Goal: Transaction & Acquisition: Purchase product/service

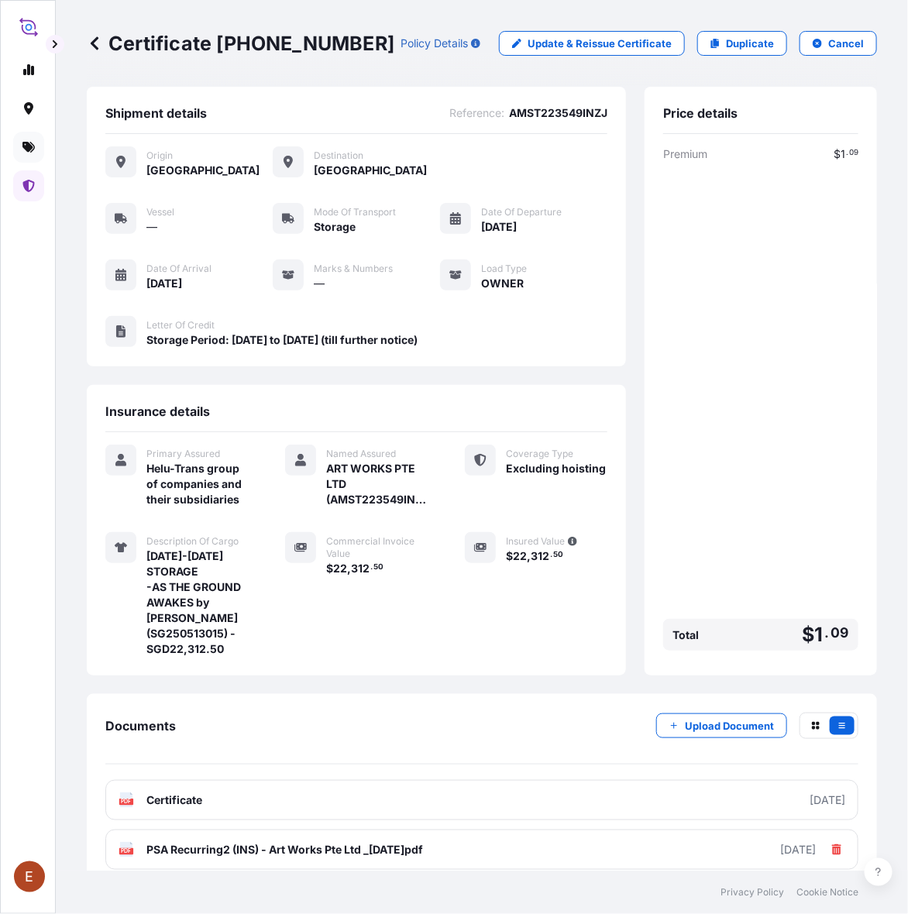
click at [29, 141] on icon at bounding box center [28, 147] width 12 height 12
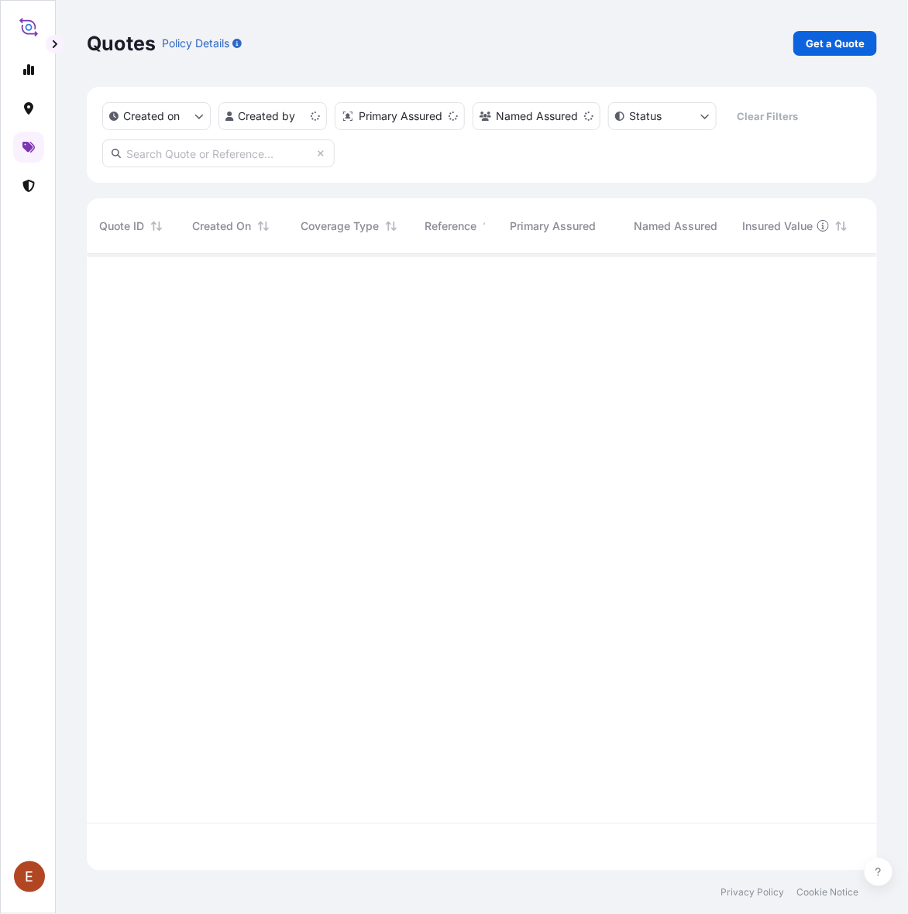
scroll to position [610, 776]
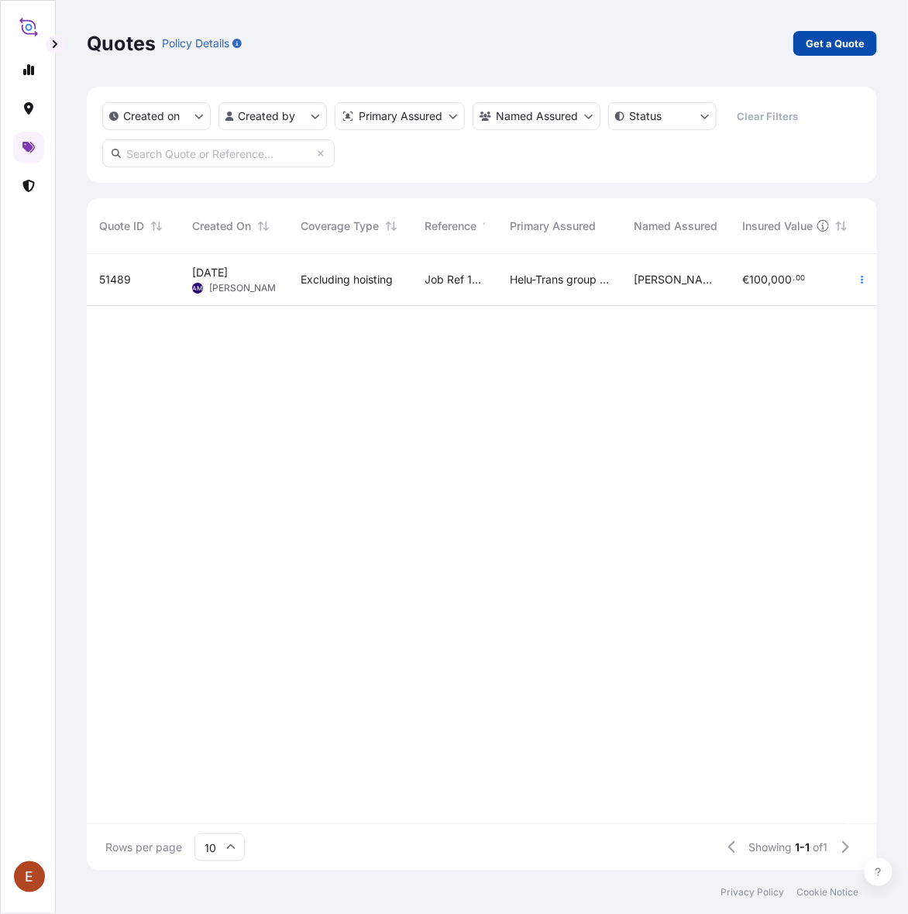
click at [837, 43] on p "Get a Quote" at bounding box center [835, 43] width 59 height 15
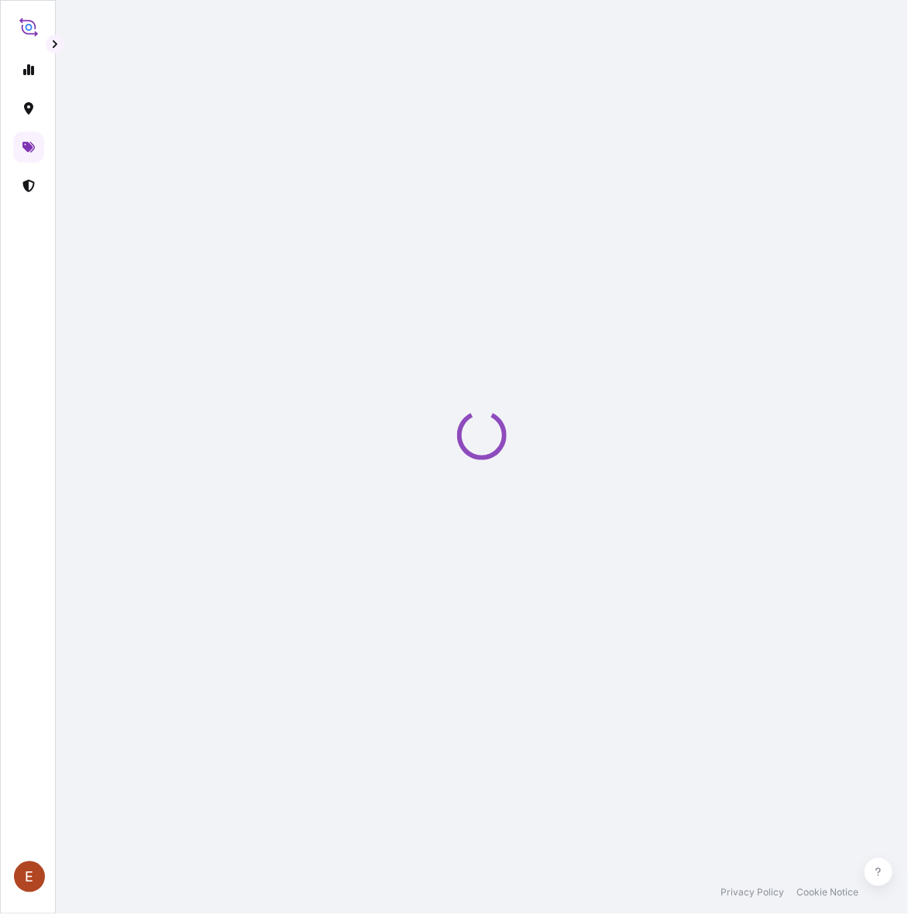
select select "AIR"
select select "27"
select select "Transit"
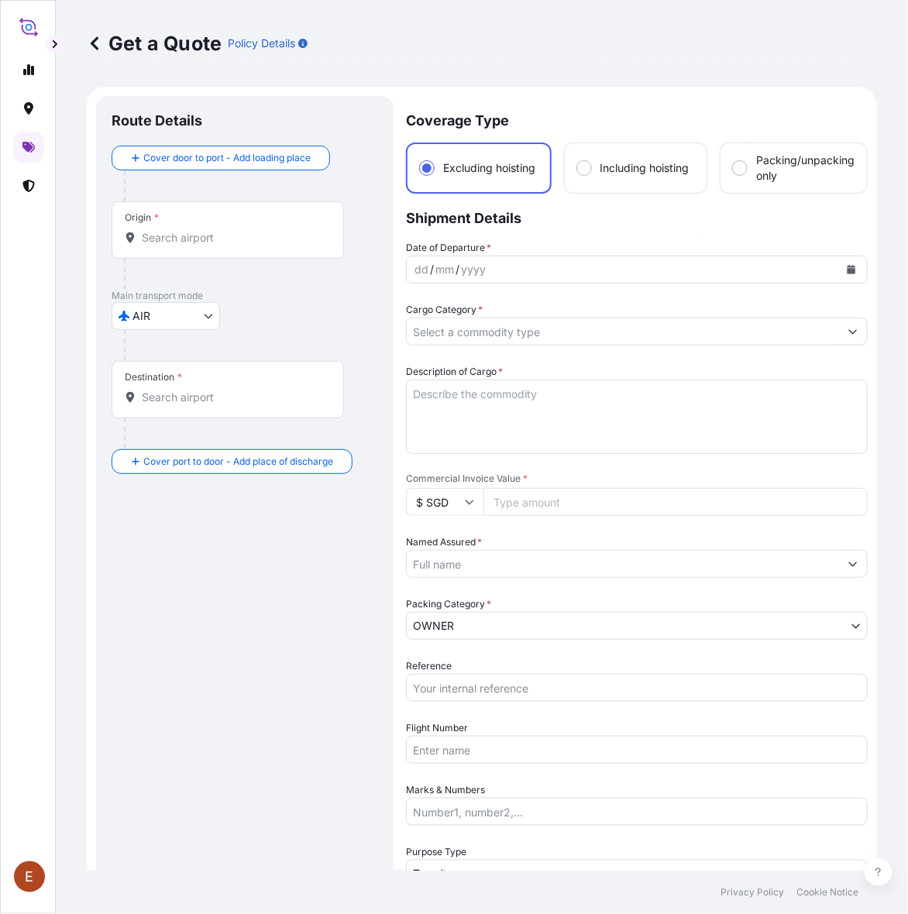
scroll to position [25, 0]
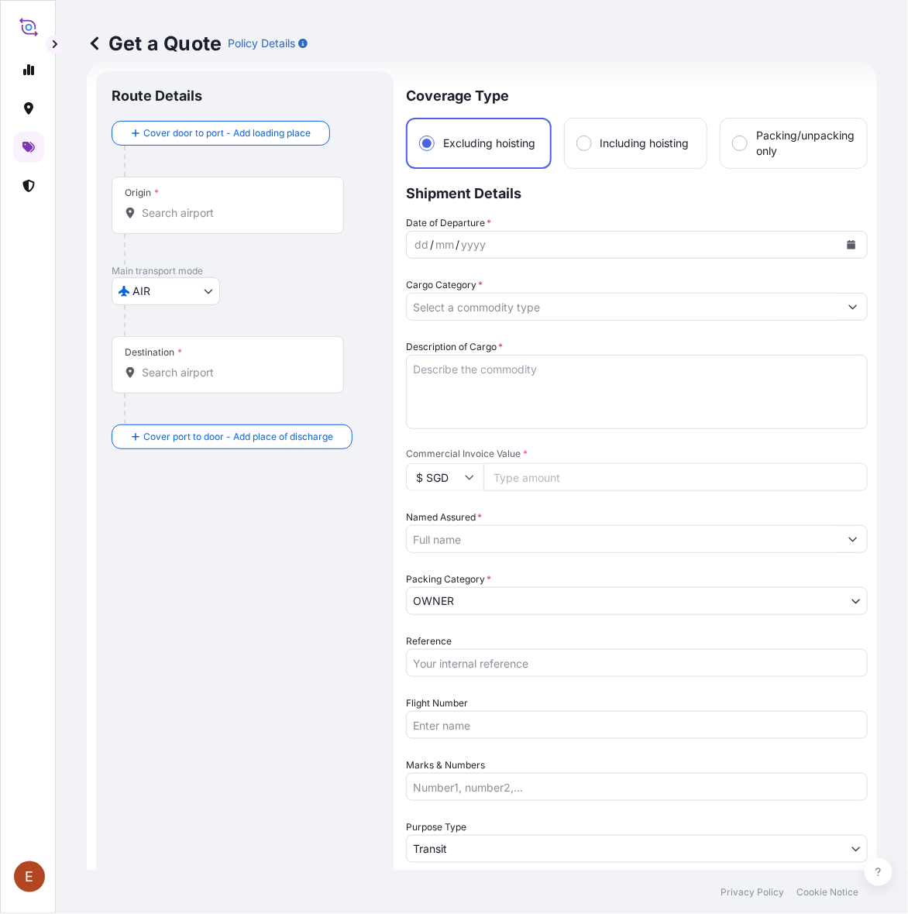
click at [842, 250] on button "Calendar" at bounding box center [851, 244] width 25 height 25
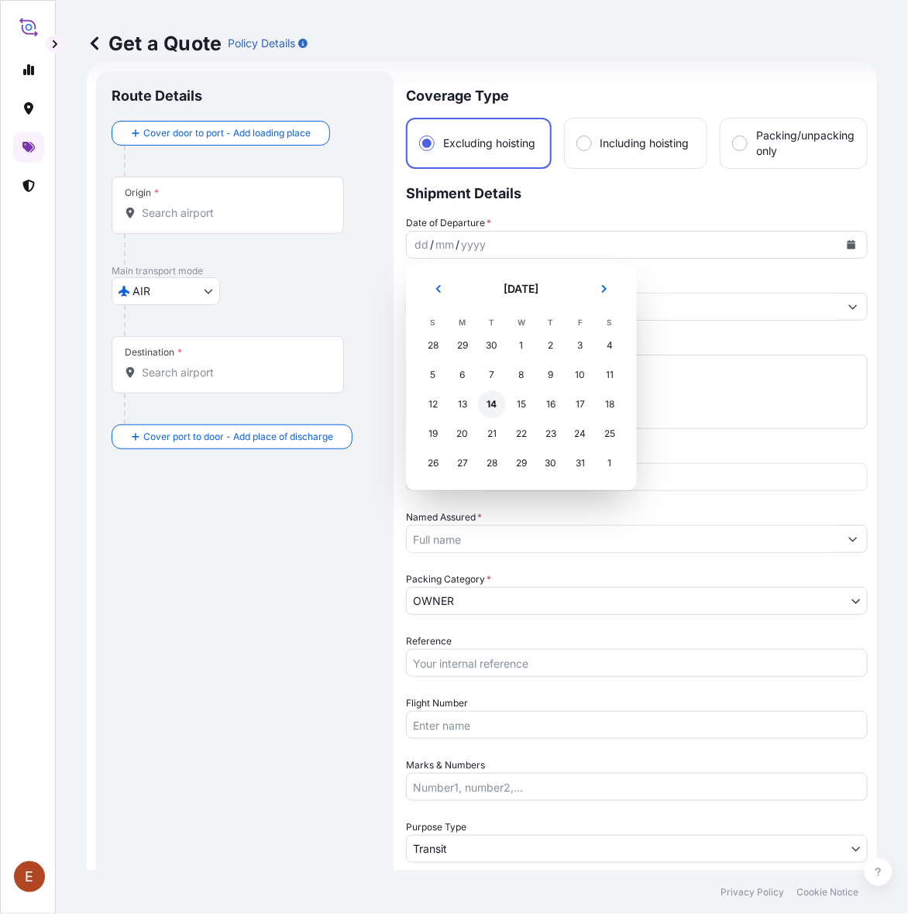
click at [498, 404] on div "14" at bounding box center [492, 404] width 28 height 28
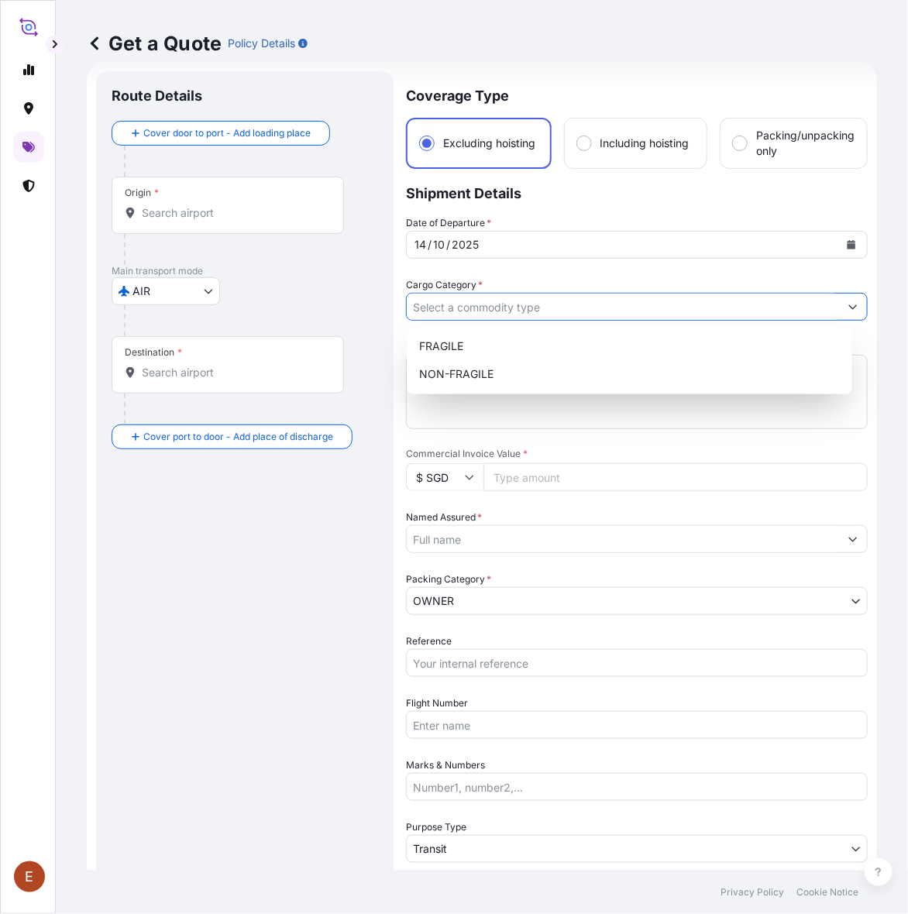
click at [454, 310] on input "Cargo Category *" at bounding box center [623, 307] width 432 height 28
click at [479, 373] on div "NON-FRAGILE" at bounding box center [629, 374] width 433 height 28
type input "NON-FRAGILE"
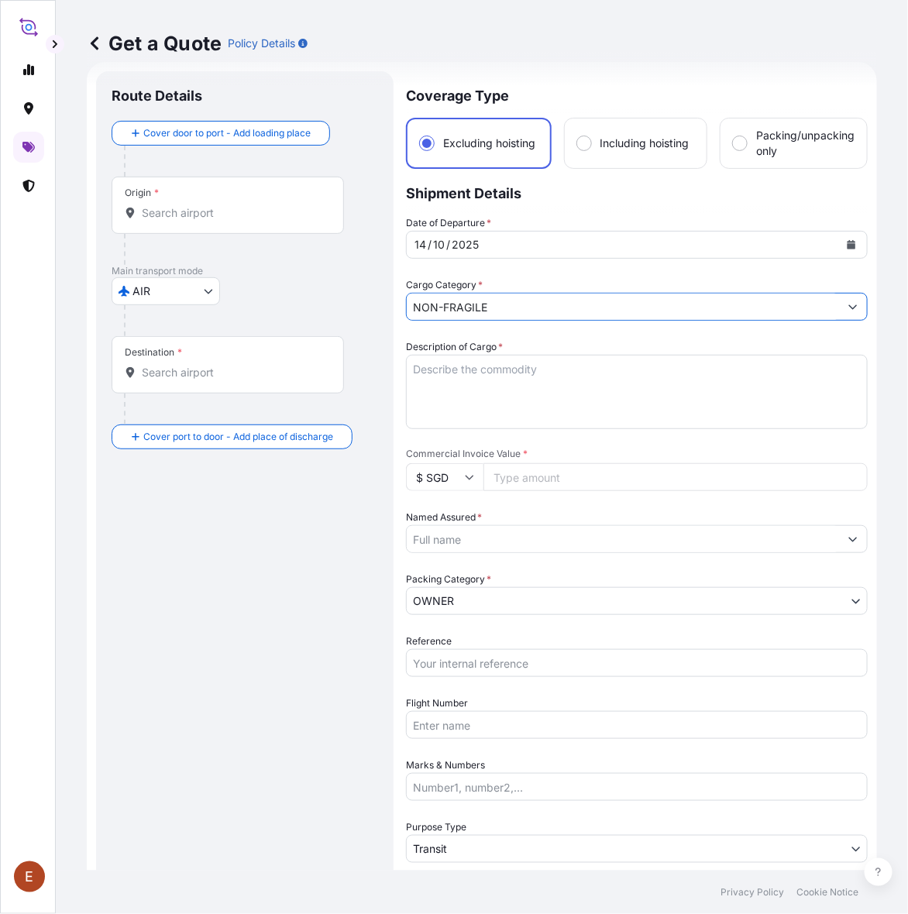
click at [463, 372] on textarea "Description of Cargo *" at bounding box center [637, 392] width 462 height 74
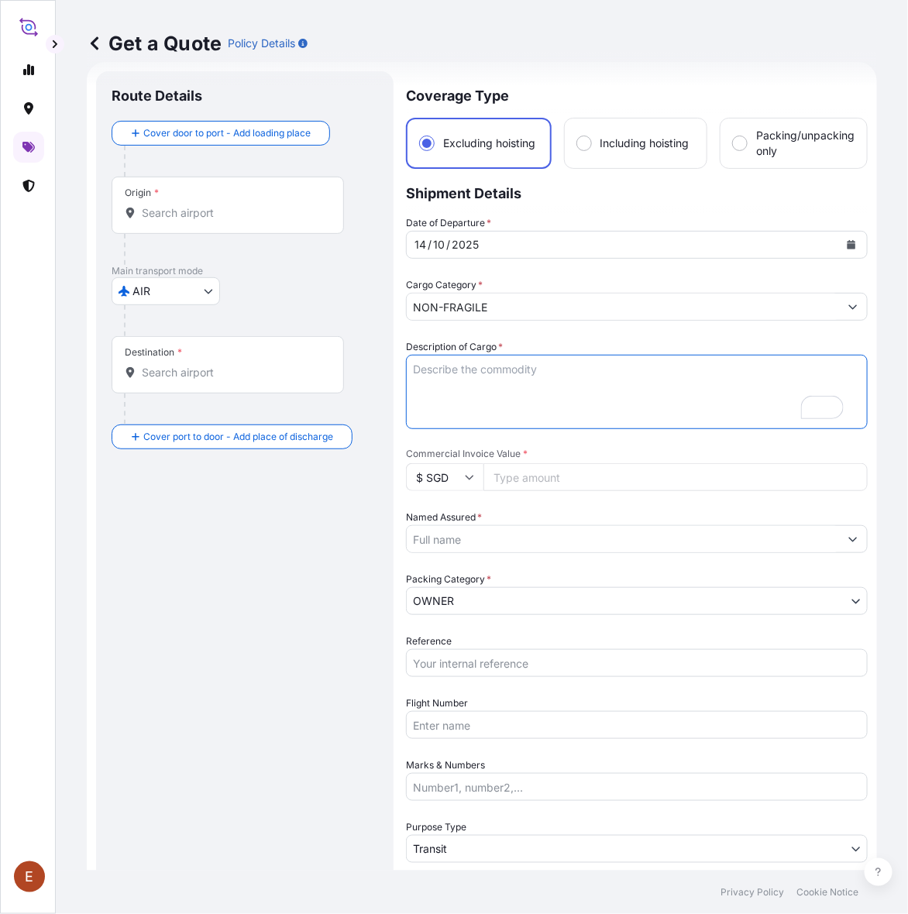
click at [446, 404] on textarea "Description of Cargo *" at bounding box center [637, 392] width 462 height 74
click at [497, 365] on textarea "Viewing" at bounding box center [637, 392] width 462 height 74
click at [544, 362] on textarea "Viewing service for" at bounding box center [637, 392] width 462 height 74
paste textarea "FP110100007"
click at [556, 368] on textarea "Viewing service for FP110100007," at bounding box center [637, 392] width 462 height 74
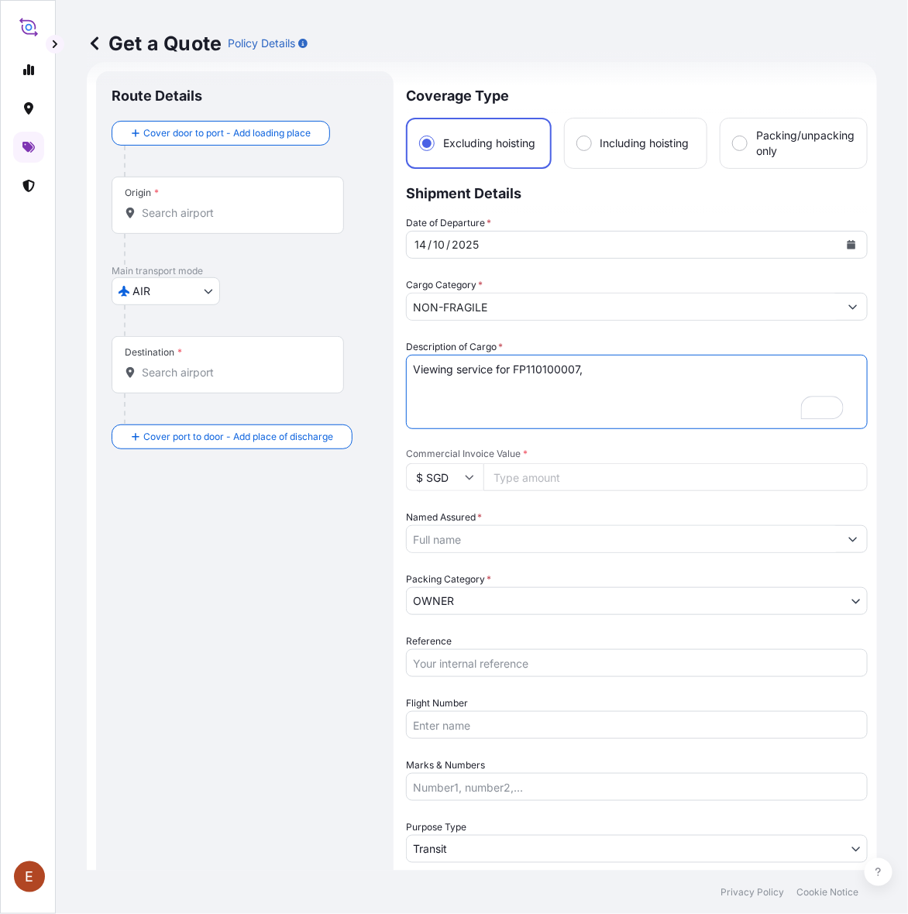
click at [581, 370] on textarea "Viewing service for FP110100007," at bounding box center [637, 392] width 462 height 74
paste textarea "Sculpture"
click at [672, 365] on textarea "Viewing service for FP110100007 (Sculpture by" at bounding box center [637, 392] width 462 height 74
paste textarea "[PERSON_NAME]"
type textarea "Viewing service for FP110100007 (Sculpture by [PERSON_NAME])"
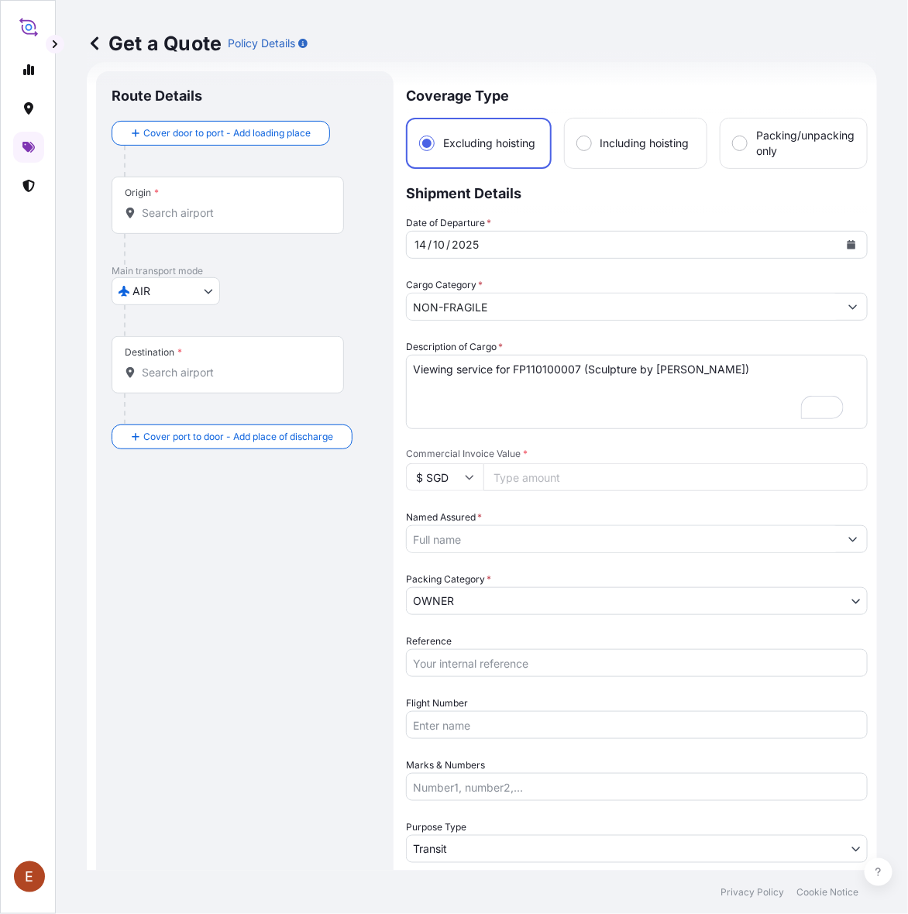
click at [523, 471] on input "Commercial Invoice Value *" at bounding box center [675, 477] width 384 height 28
paste input "1230060.00"
type input "1230060.00"
click at [511, 534] on input "Named Assured *" at bounding box center [623, 539] width 432 height 28
click at [452, 547] on input "Named Assured *" at bounding box center [623, 539] width 432 height 28
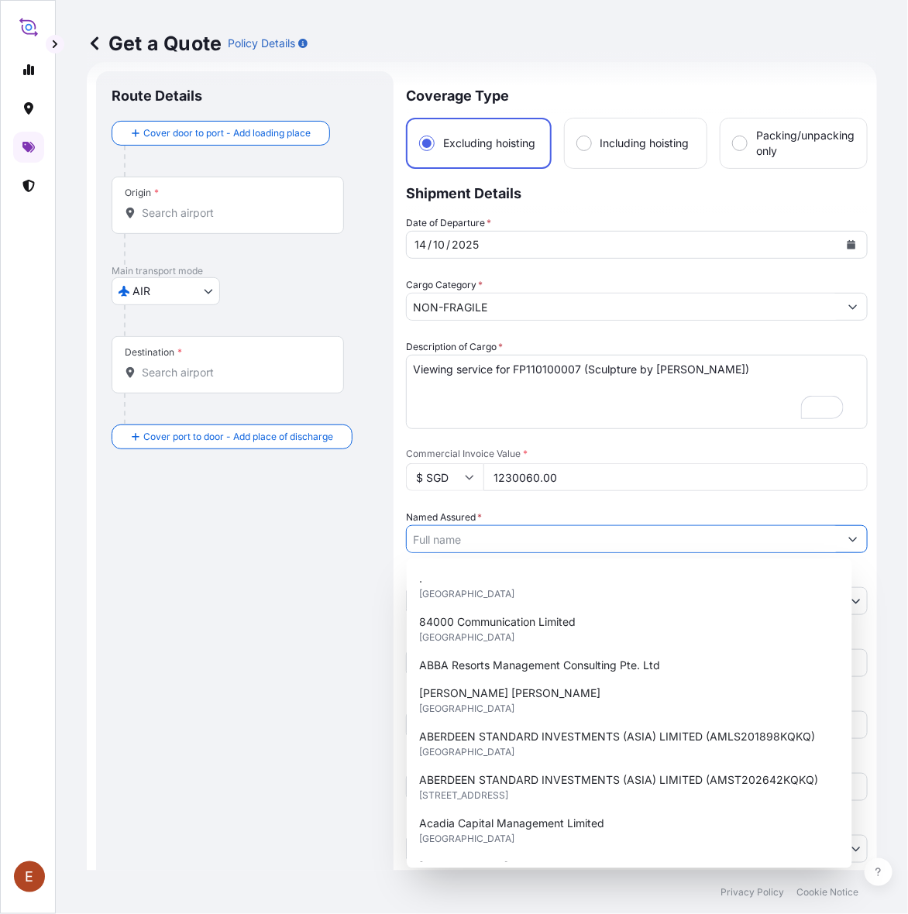
paste input "GOLD RAINBOW INTERNATIONAL LIMITED"
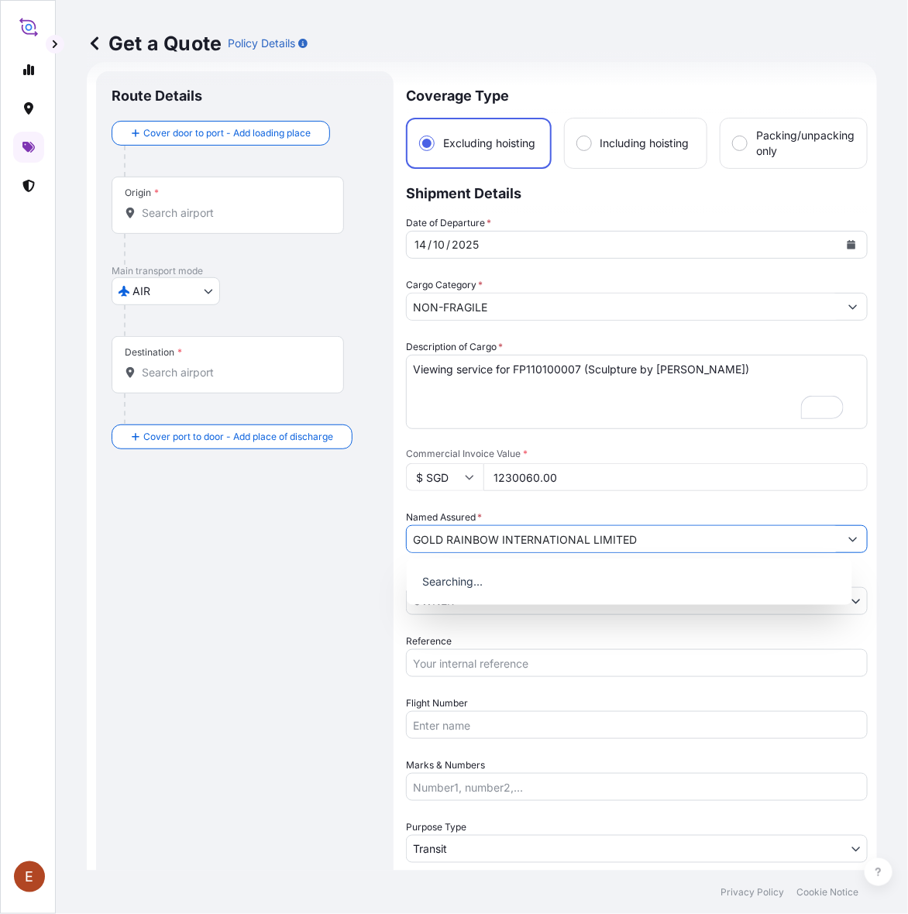
type input "GOLD RAINBOW INTERNATIONAL LIMITED"
drag, startPoint x: 459, startPoint y: 648, endPoint x: 457, endPoint y: 662, distance: 14.1
click at [459, 649] on input "Reference" at bounding box center [637, 663] width 462 height 28
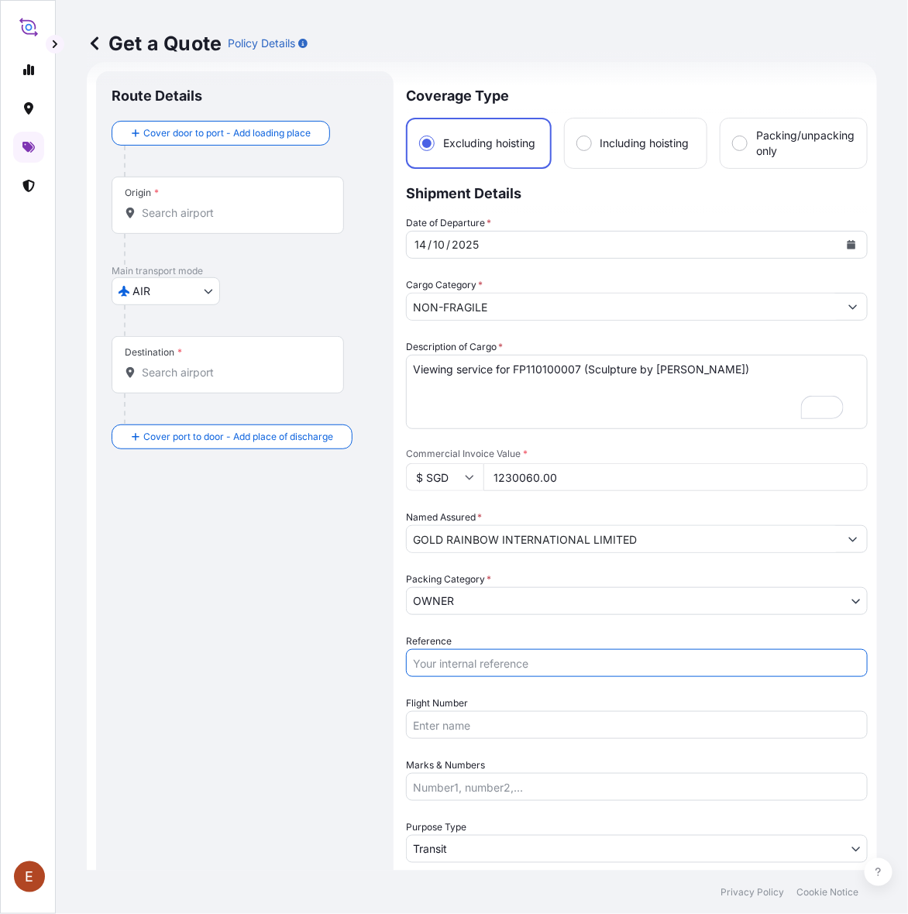
paste input "GOLD RAINBOW INTERNATIONAL LIMITED"
drag, startPoint x: 661, startPoint y: 658, endPoint x: 352, endPoint y: 658, distance: 308.3
click at [352, 658] on form "Route Details Cover door to port - Add loading place Place of loading Road / [G…" at bounding box center [482, 556] width 790 height 988
paste input "AMAX254081ZJZJ Customize Page | Printable View | Help for this Page Show FeedSh…"
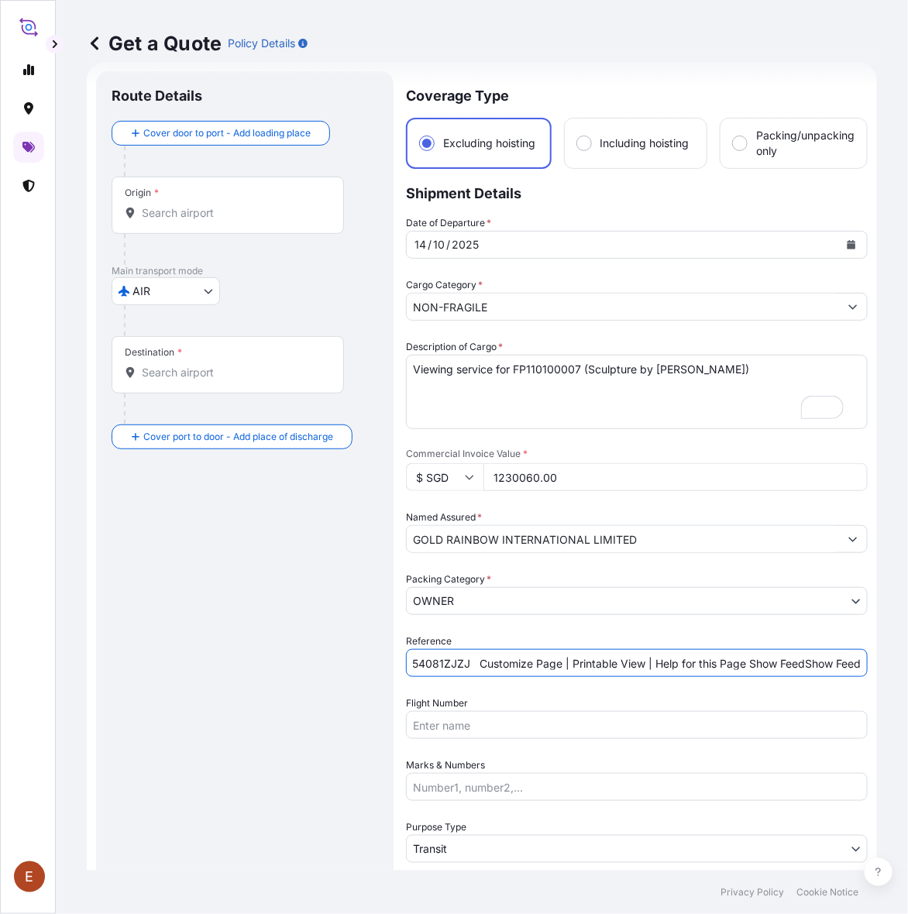
click at [753, 662] on input "AMAX254081ZJZJ Customize Page | Printable View | Help for this Page Show FeedSh…" at bounding box center [637, 663] width 462 height 28
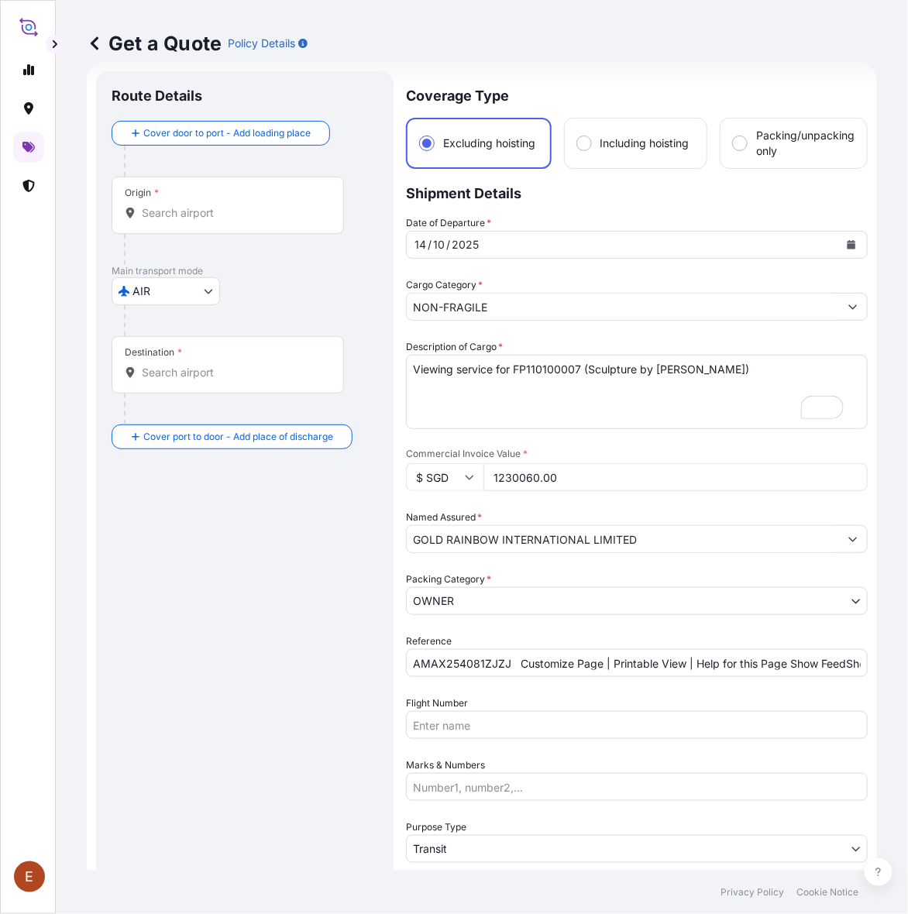
click at [749, 676] on input "AMAX254081ZJZJ Customize Page | Printable View | Help for this Page Show FeedSh…" at bounding box center [637, 663] width 462 height 28
click at [745, 651] on input "AMAX254081ZJZJ Customize Page | Printable View | Help for this Page Show FeedSh…" at bounding box center [637, 663] width 462 height 28
paste input "text"
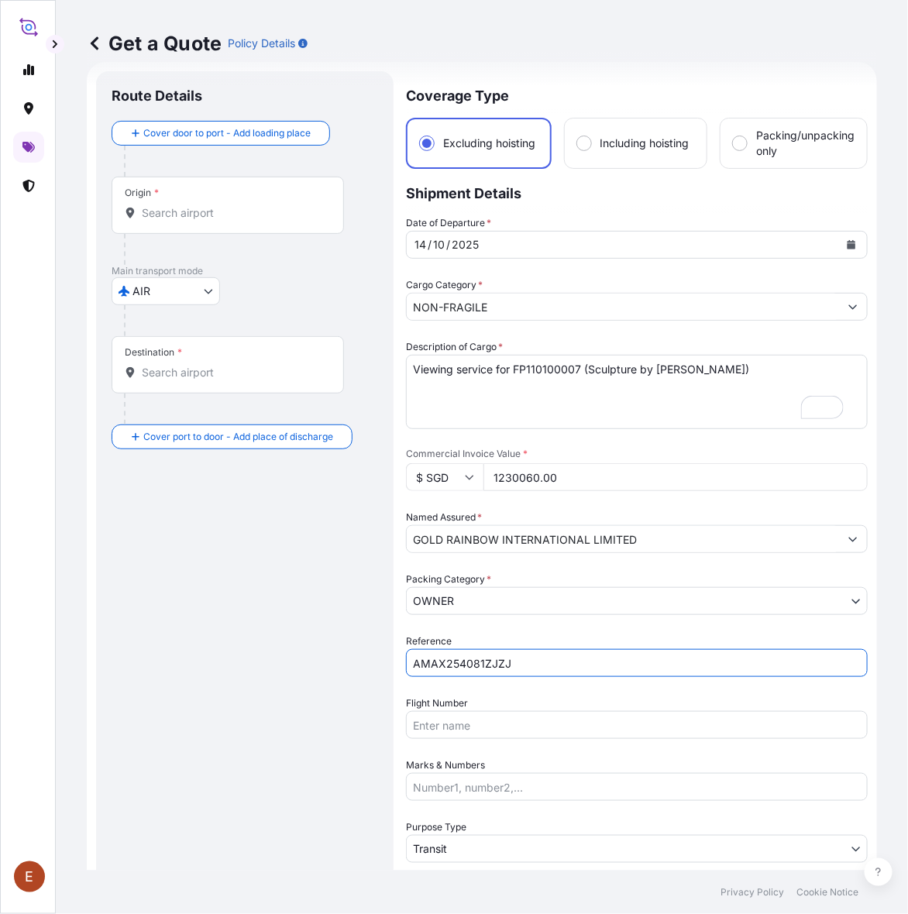
type input "AMAX254081ZJZJ"
click at [668, 536] on input "GOLD RAINBOW INTERNATIONAL LIMITED" at bounding box center [623, 539] width 432 height 28
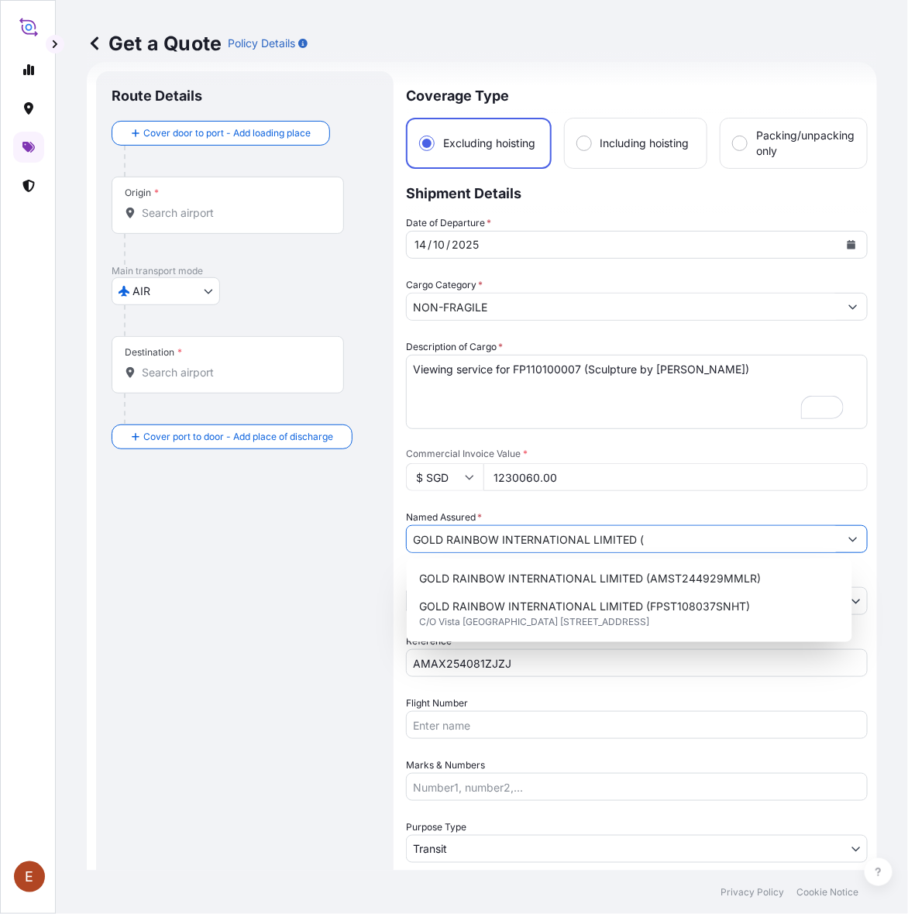
paste input "AMAX254081ZJZJ"
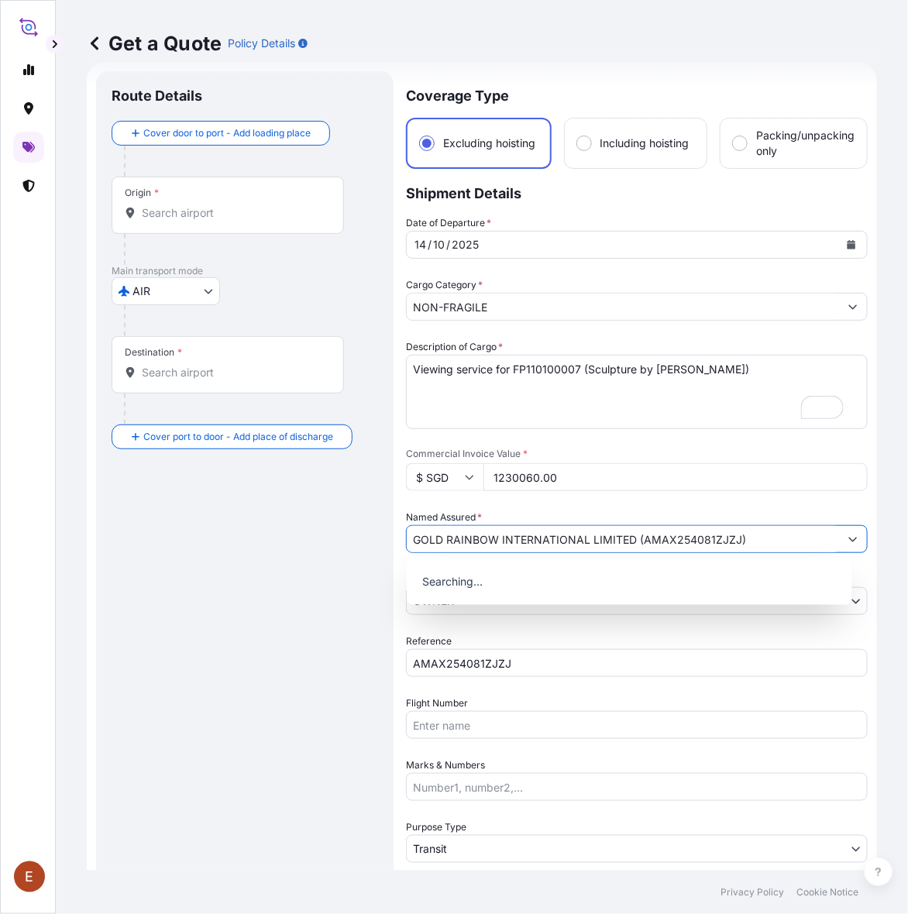
type input "GOLD RAINBOW INTERNATIONAL LIMITED (AMAX254081ZJZJ)"
click at [578, 631] on div "Date of Departure * [DATE] Cargo Category * NON-FRAGILE Description of Cargo * …" at bounding box center [637, 569] width 462 height 709
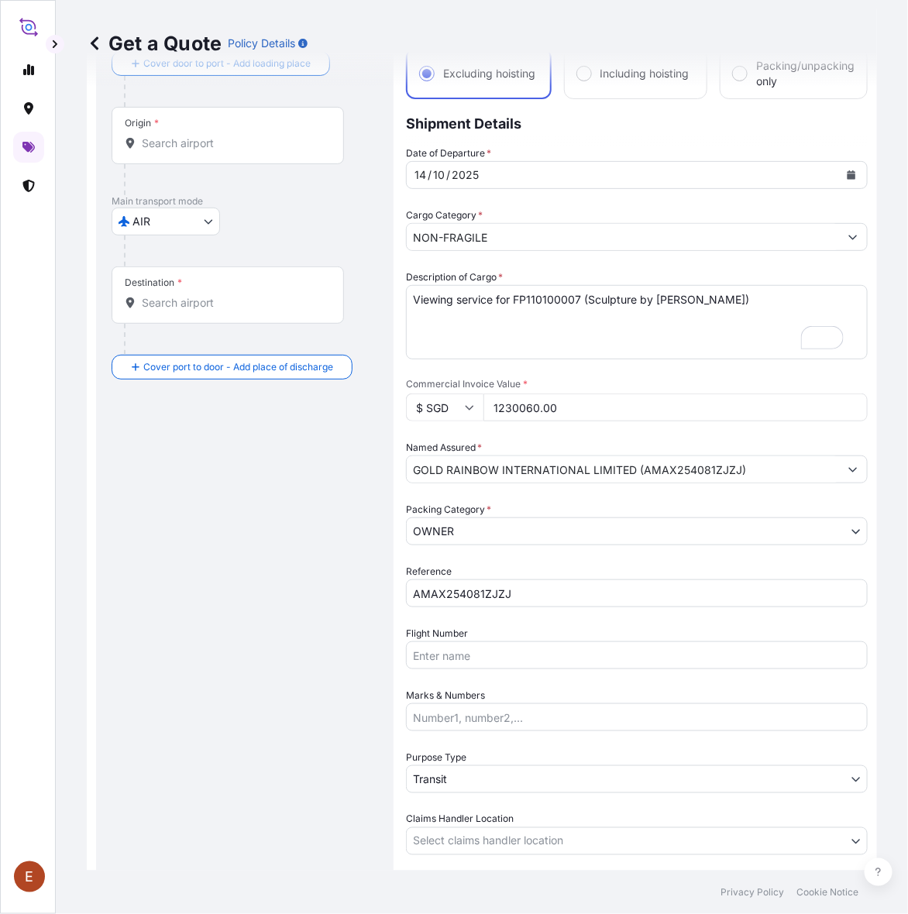
scroll to position [122, 0]
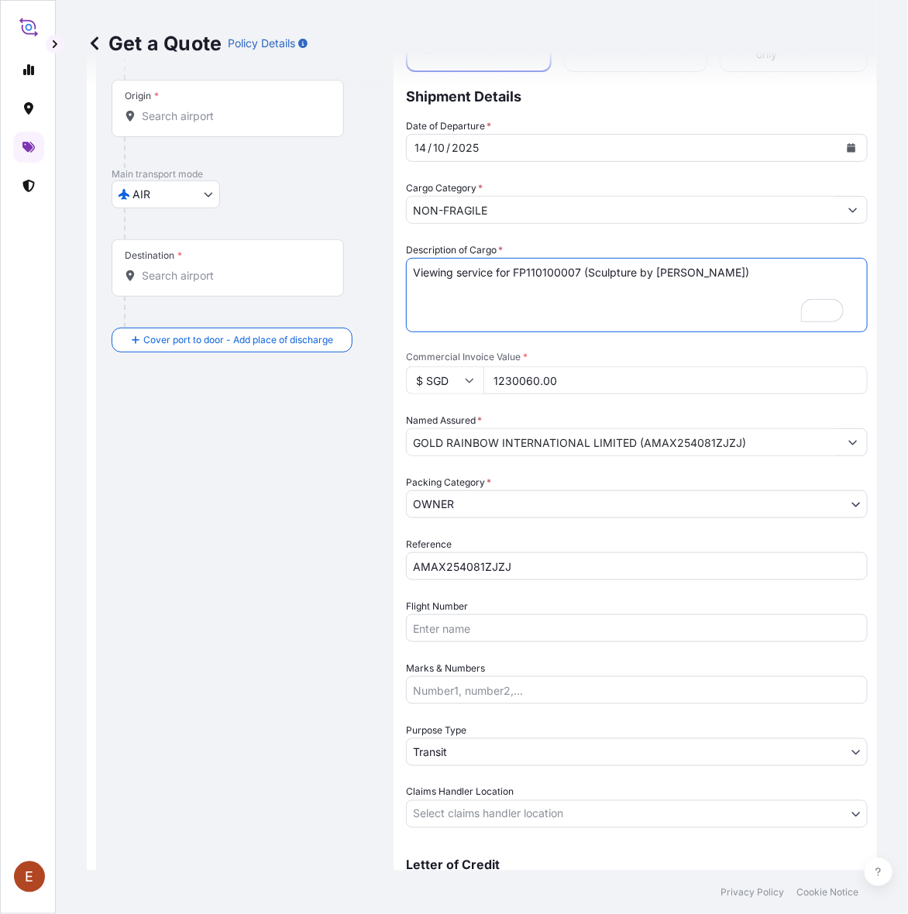
click at [759, 272] on textarea "Viewing service for FP110100007 (Sculpture by [PERSON_NAME])" at bounding box center [637, 295] width 462 height 74
click at [485, 293] on textarea "Viewing service for FP110100007 (Sculpture by [PERSON_NAME])" at bounding box center [637, 295] width 462 height 74
paste textarea "USD 950,000.00 @ 1.2948 = SGD 1,230,060.00"
drag, startPoint x: 558, startPoint y: 291, endPoint x: 500, endPoint y: 287, distance: 57.4
click at [500, 287] on textarea "Viewing service for FP110100007 (Sculpture by [PERSON_NAME]) USD 950,000.00 @ 1…" at bounding box center [637, 295] width 462 height 74
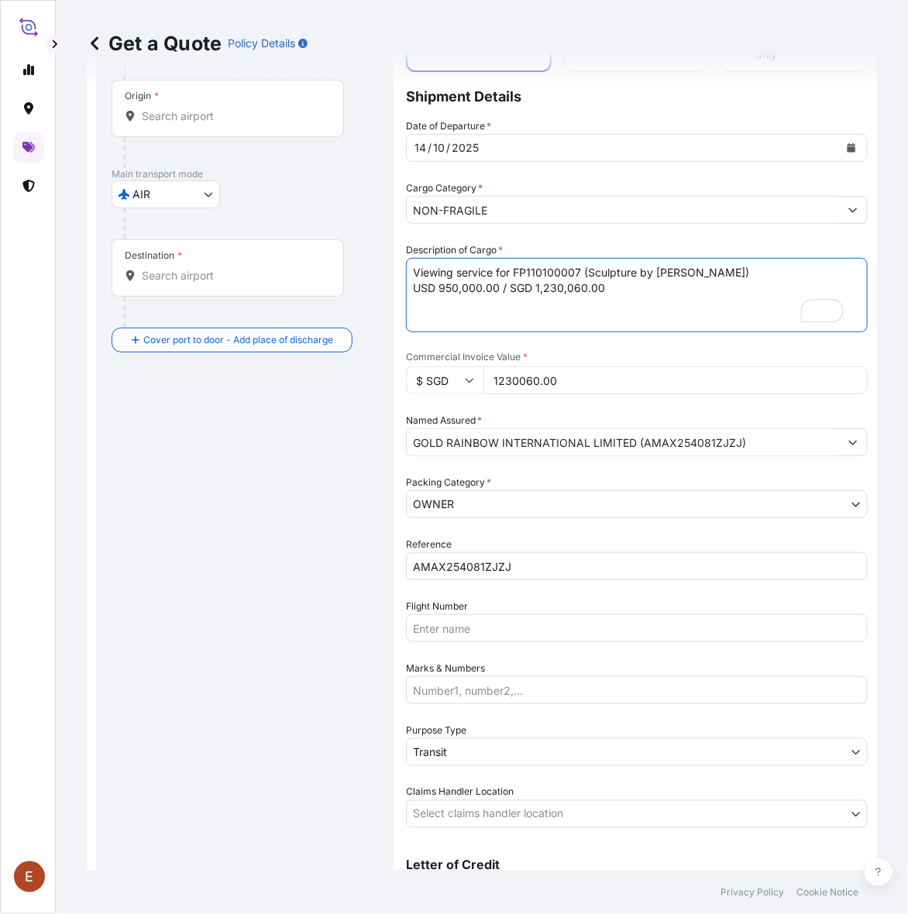
type textarea "Viewing service for FP110100007 (Sculpture by [PERSON_NAME]) USD 950,000.00 / S…"
click at [483, 747] on body "E Get a Quote Policy Details Route Details Cover door to port - Add loading pla…" at bounding box center [454, 457] width 908 height 914
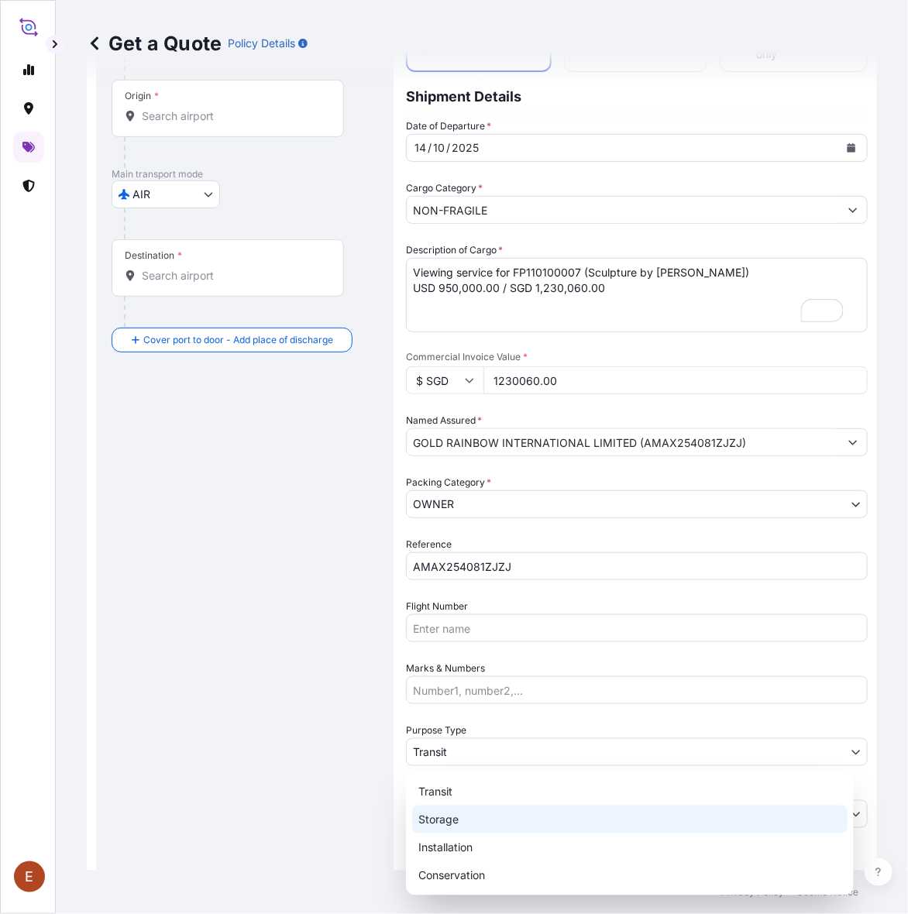
click at [471, 818] on div "Storage" at bounding box center [629, 820] width 435 height 28
select select "Storage"
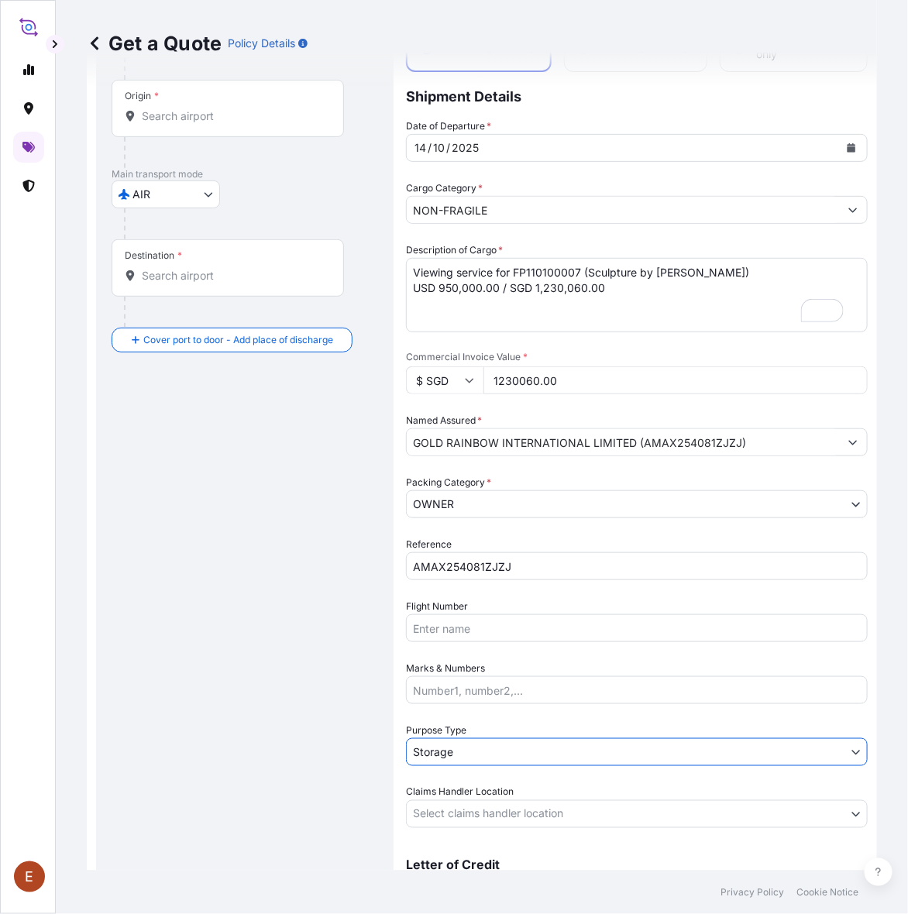
click at [492, 815] on body "E Get a Quote Policy Details Route Details Cover door to port - Add loading pla…" at bounding box center [454, 457] width 908 height 914
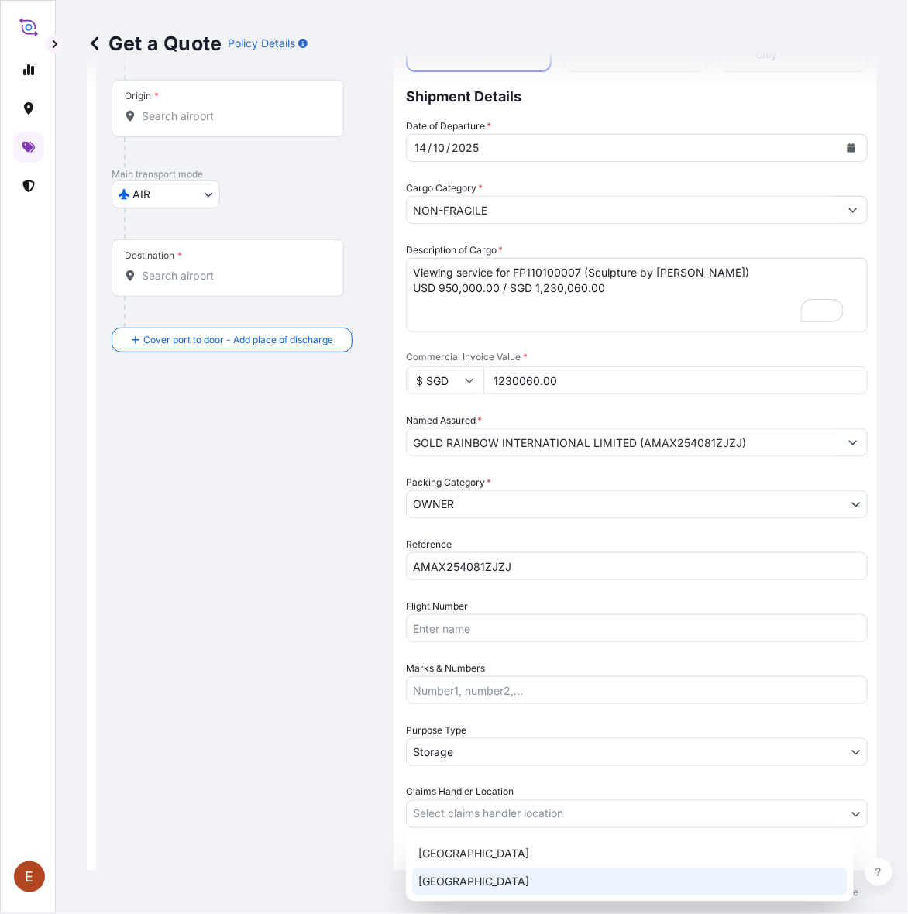
click at [463, 878] on div "[GEOGRAPHIC_DATA]" at bounding box center [629, 881] width 435 height 28
select select "[GEOGRAPHIC_DATA]"
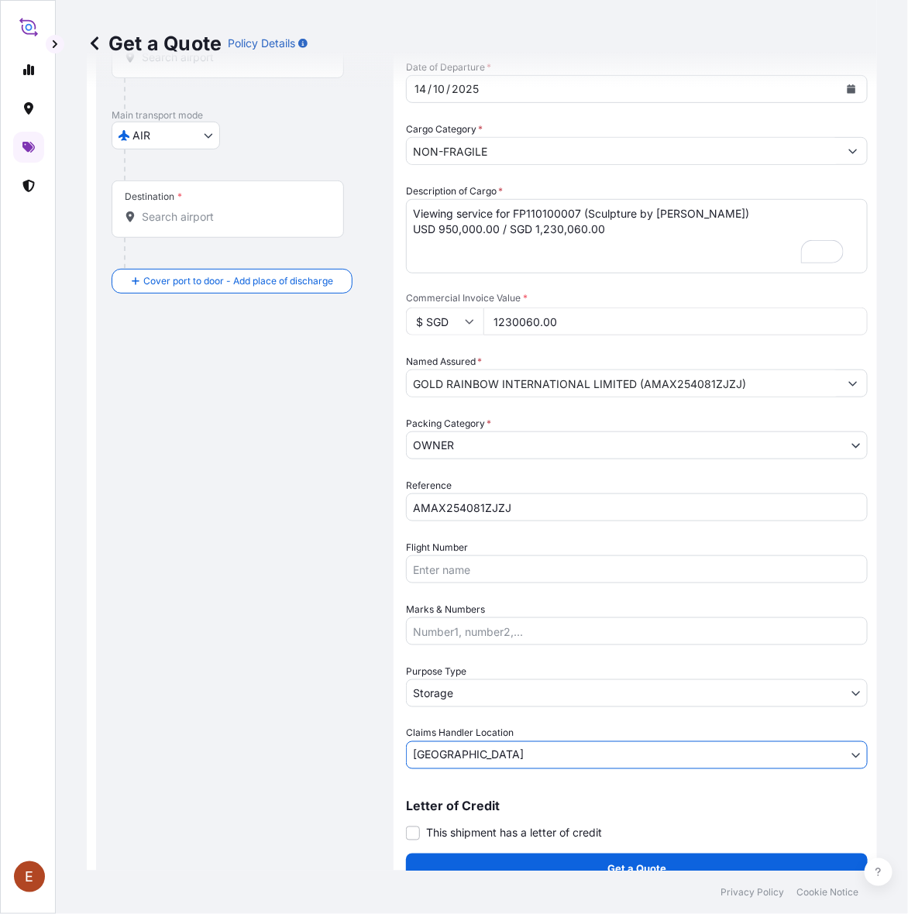
scroll to position [203, 0]
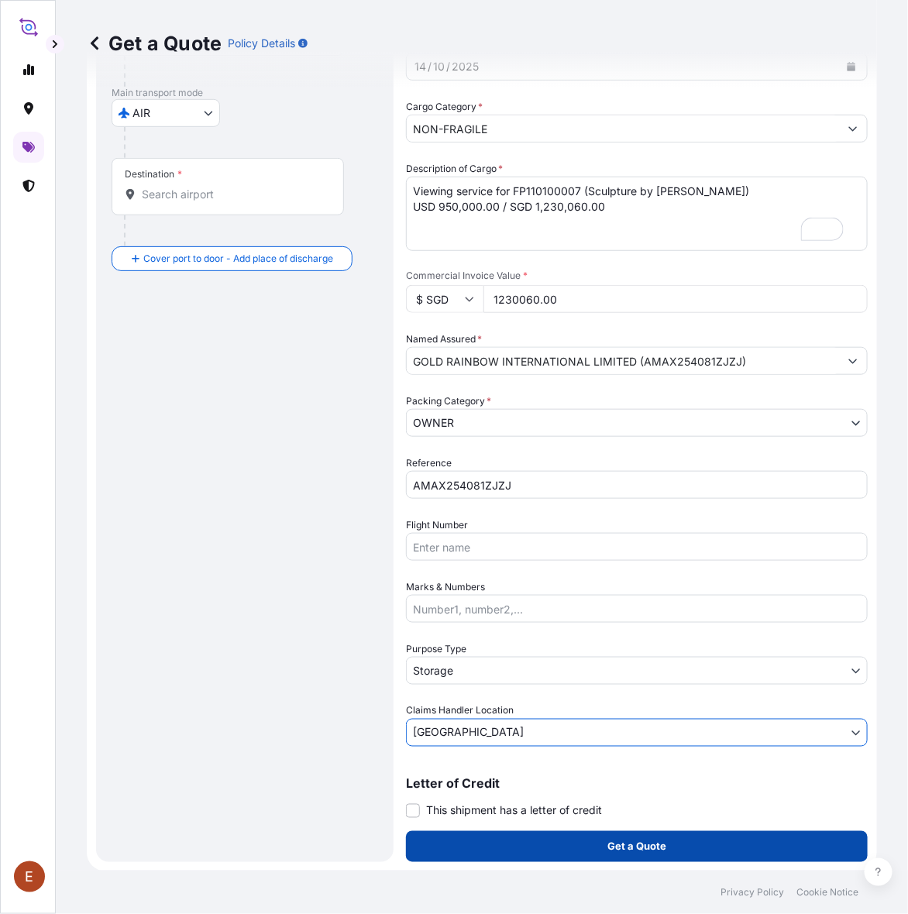
click at [438, 839] on button "Get a Quote" at bounding box center [637, 846] width 462 height 31
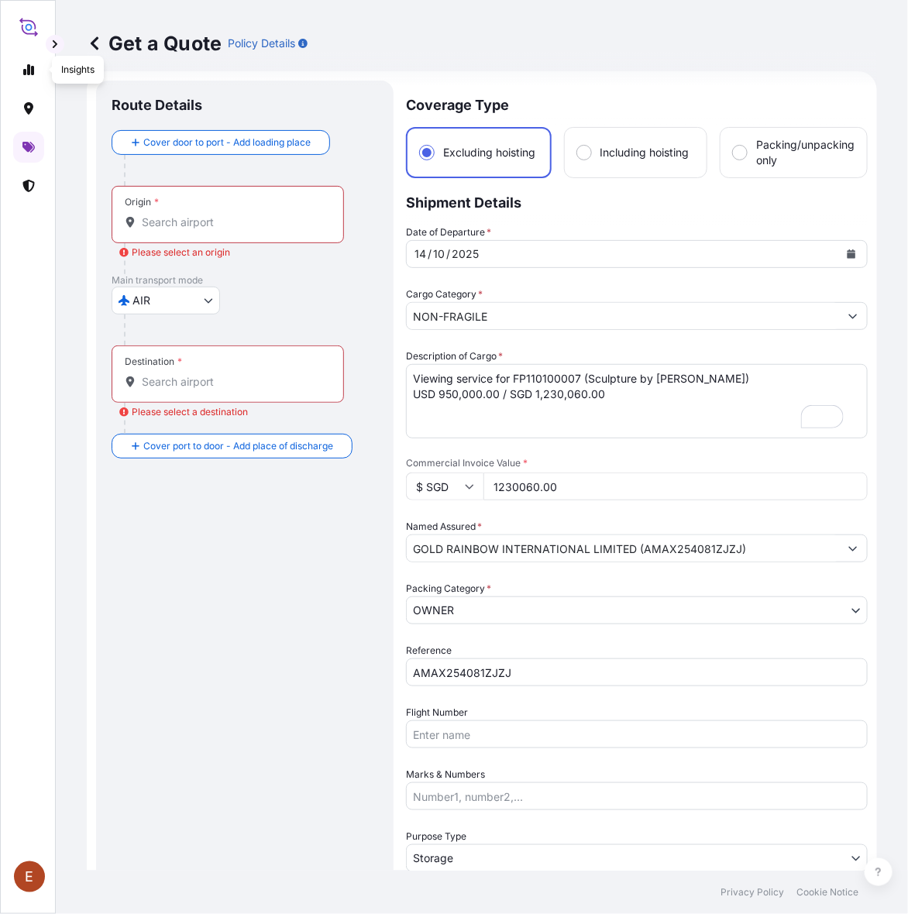
scroll to position [0, 0]
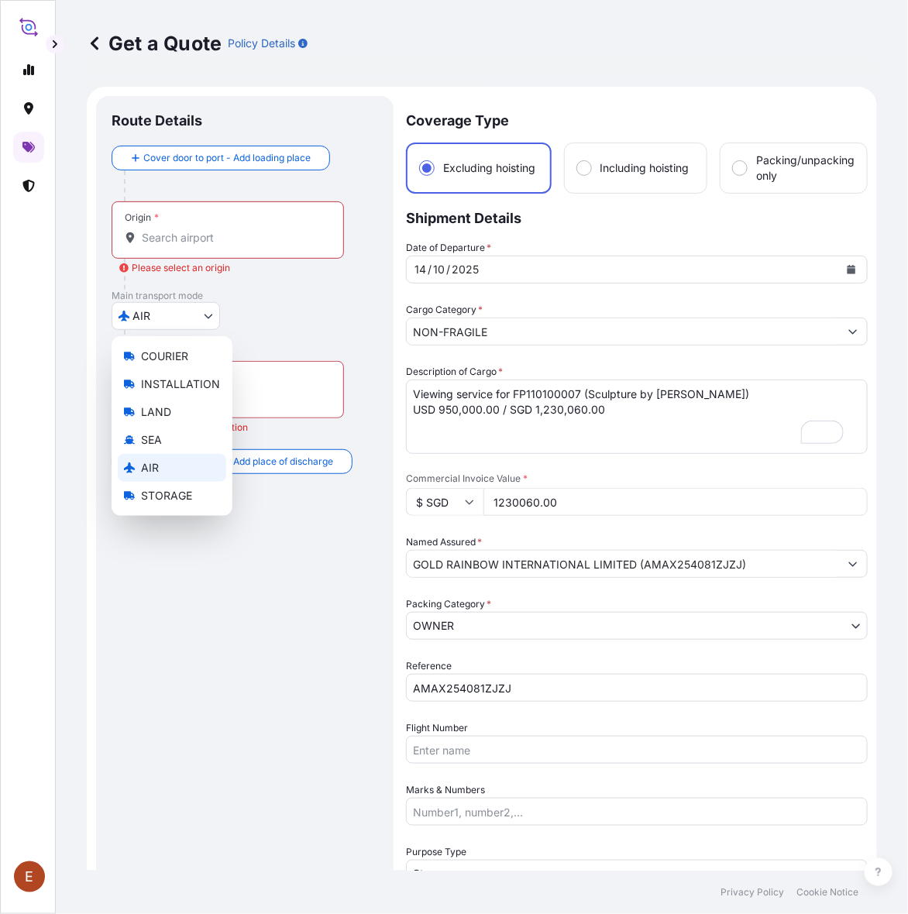
click at [187, 308] on body "E Get a Quote Policy Details Route Details Cover door to port - Add loading pla…" at bounding box center [454, 457] width 908 height 914
click at [604, 411] on textarea "Viewing service for FP110100007 (Sculpture by [PERSON_NAME]) USD 950,000.00 / S…" at bounding box center [637, 417] width 462 height 74
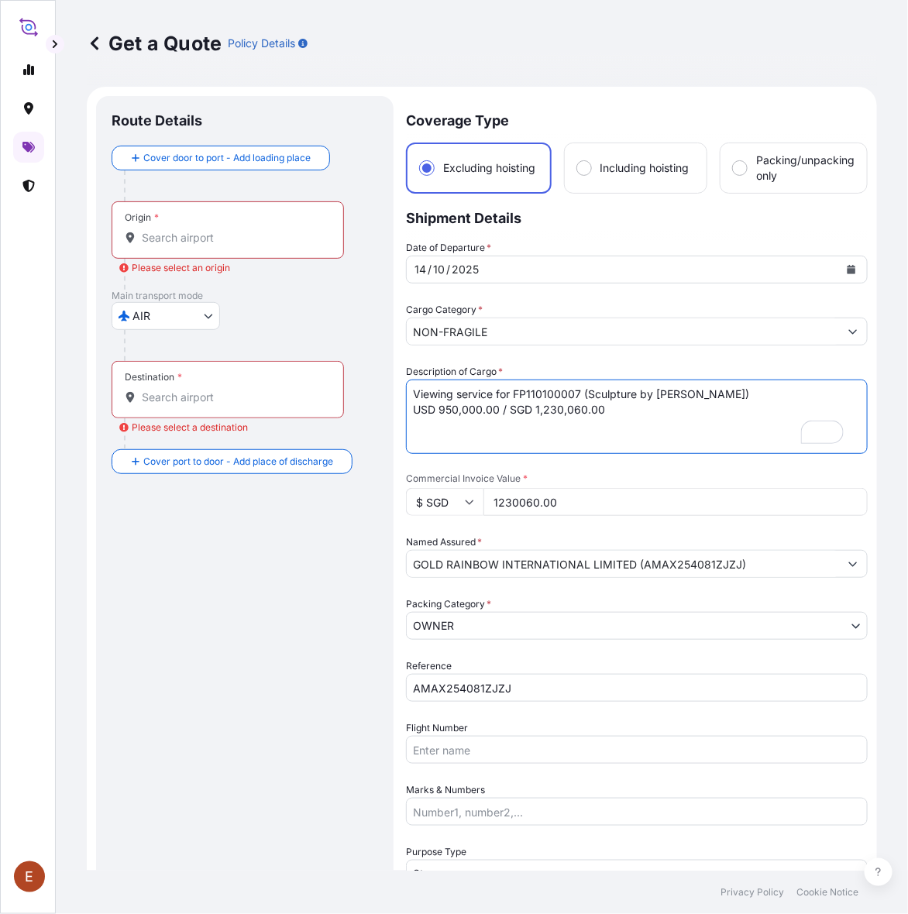
click at [604, 411] on textarea "Viewing service for FP110100007 (Sculpture by [PERSON_NAME]) USD 950,000.00 / S…" at bounding box center [637, 417] width 462 height 74
click at [614, 412] on textarea "Viewing service for FP110100007 (Sculpture by [PERSON_NAME]) USD 950,000.00 / S…" at bounding box center [637, 417] width 462 height 74
drag, startPoint x: 618, startPoint y: 413, endPoint x: 393, endPoint y: 360, distance: 230.7
click at [393, 360] on form "Route Details Cover door to port - Add loading place Place of loading Road / In…" at bounding box center [482, 581] width 790 height 988
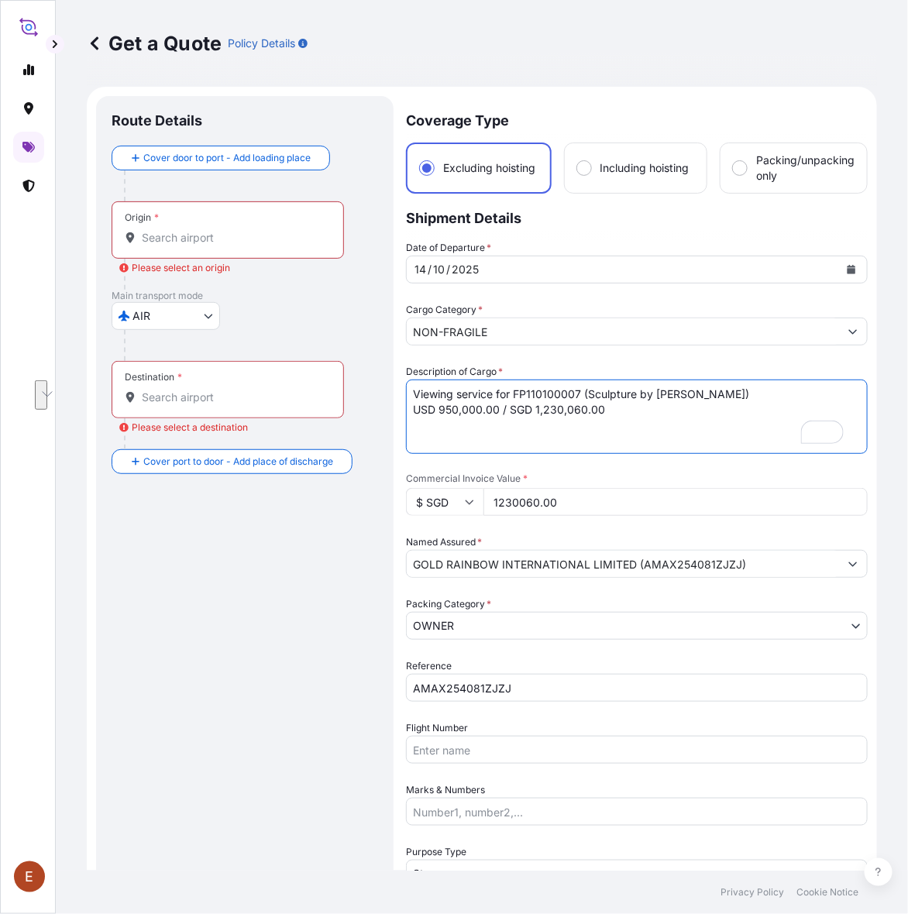
click at [182, 318] on body "E Get a Quote Policy Details Route Details Cover door to port - Add loading pla…" at bounding box center [454, 457] width 908 height 914
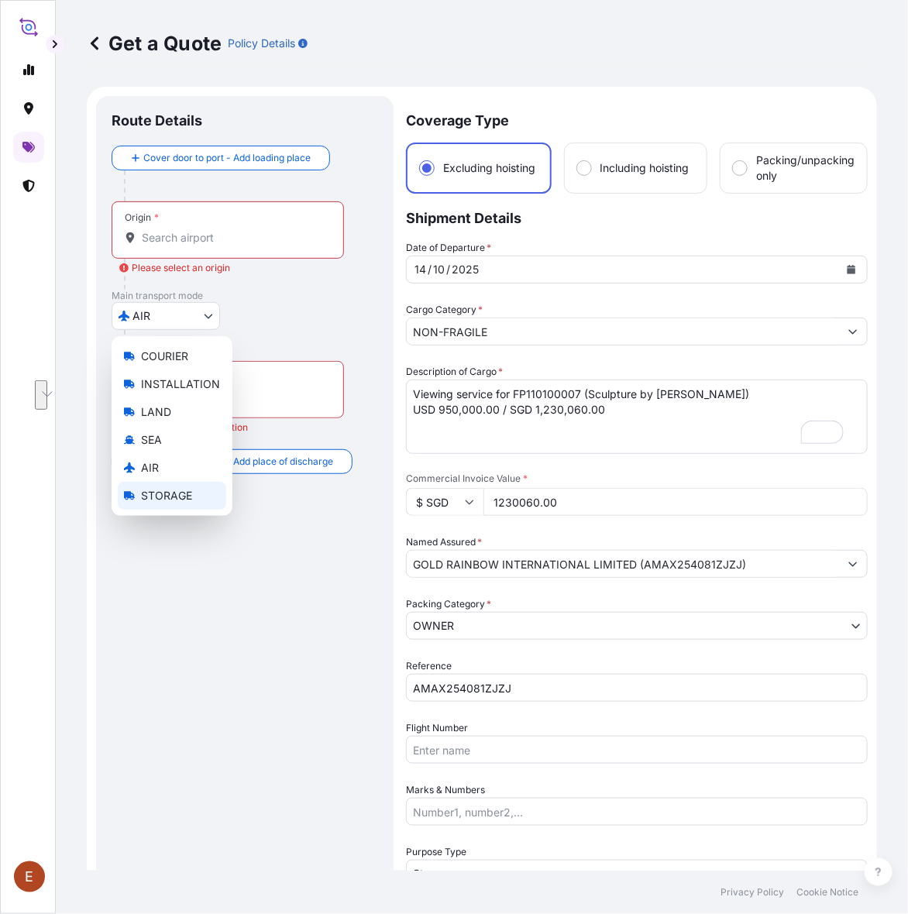
click at [169, 502] on span "STORAGE" at bounding box center [166, 495] width 51 height 15
select select "STORAGE"
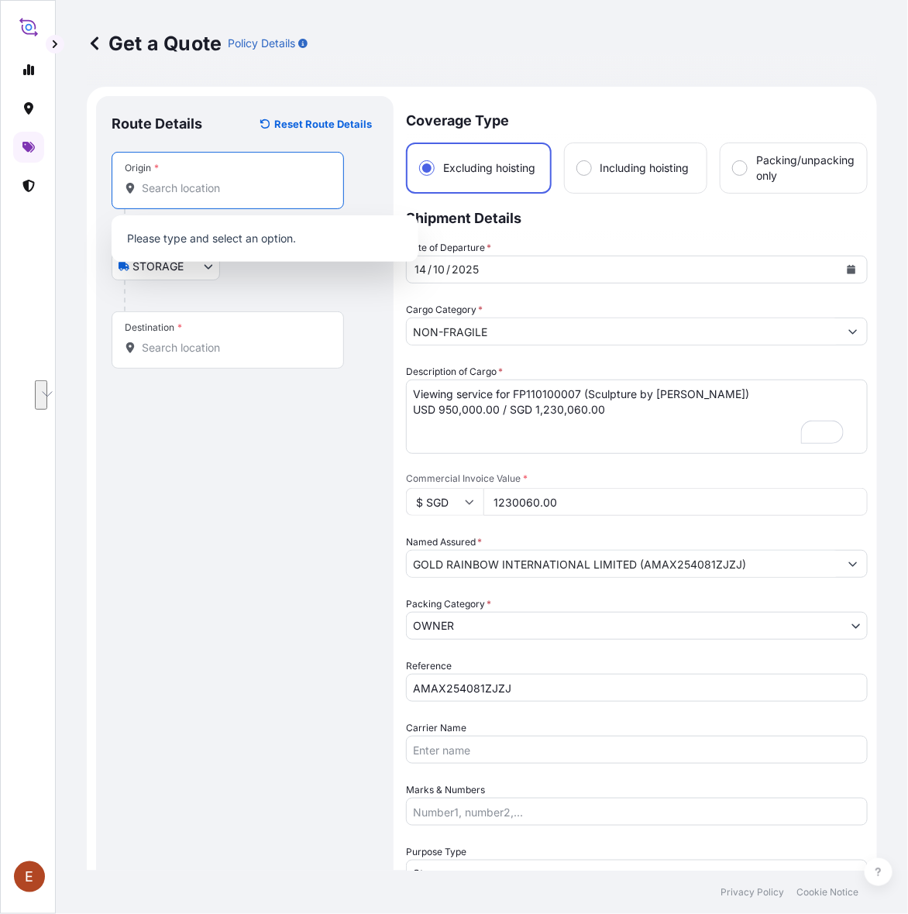
click at [201, 190] on input "Origin *" at bounding box center [233, 187] width 183 height 15
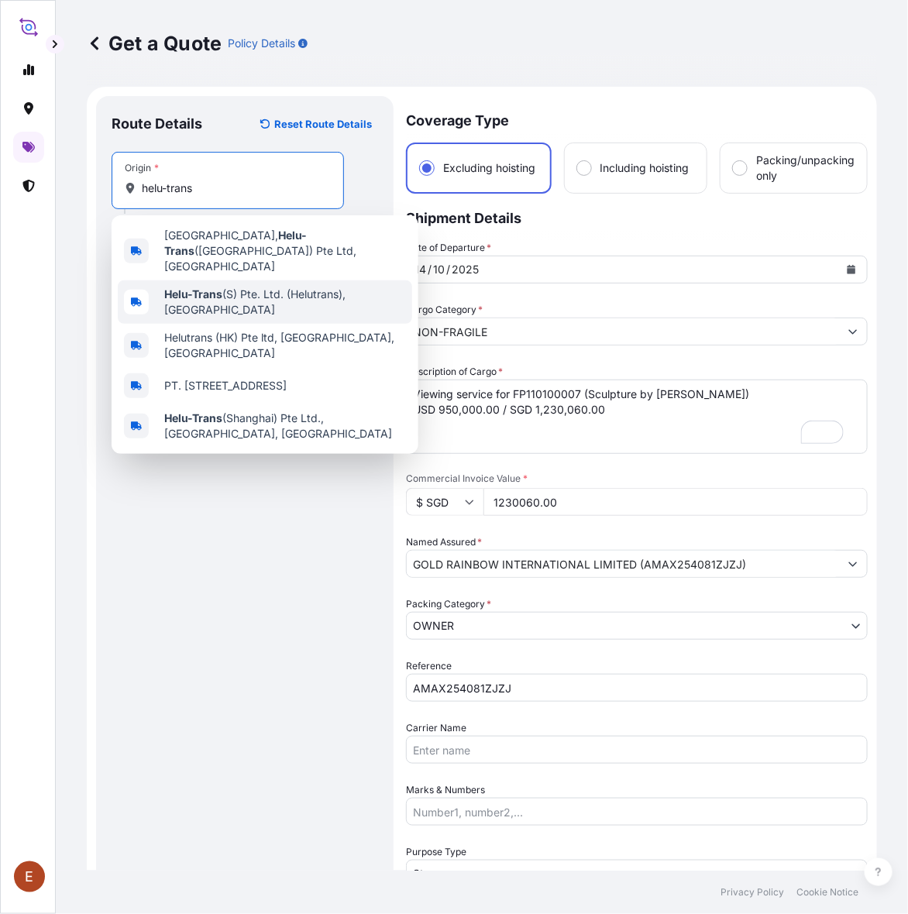
click at [215, 287] on b "Helu-Trans" at bounding box center [193, 293] width 58 height 13
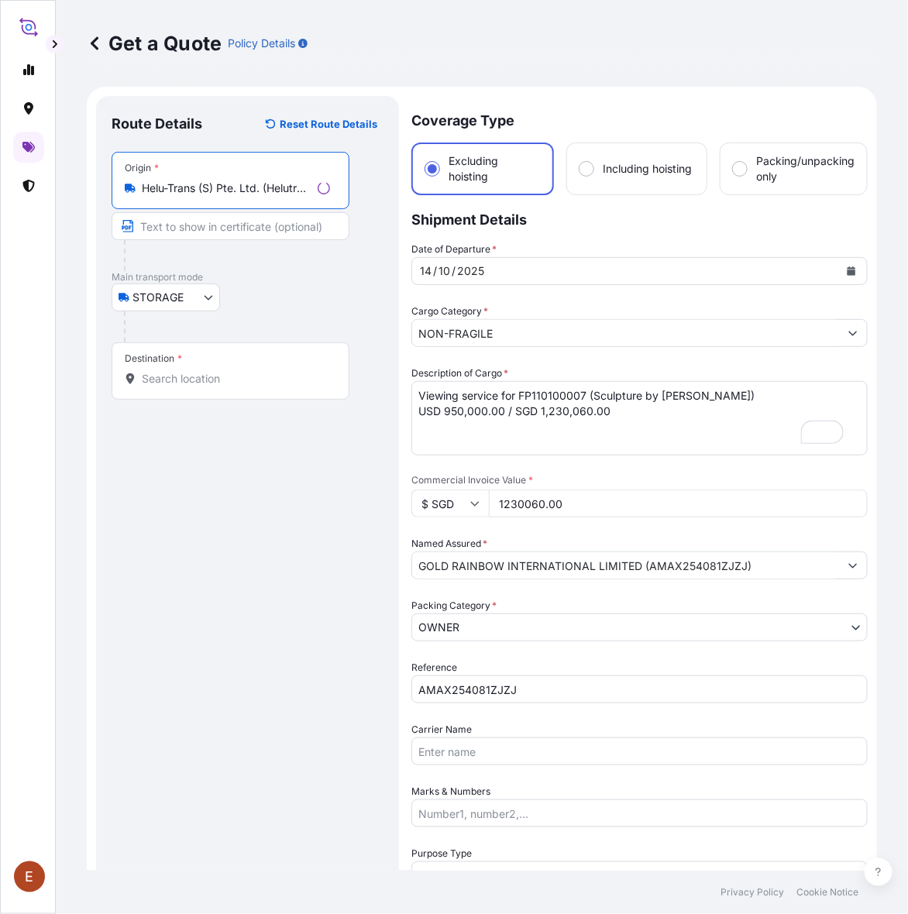
type input "Helu-Trans (S) Pte. Ltd. (Helutrans), [GEOGRAPHIC_DATA]"
click at [174, 377] on input "Destination *" at bounding box center [236, 378] width 188 height 15
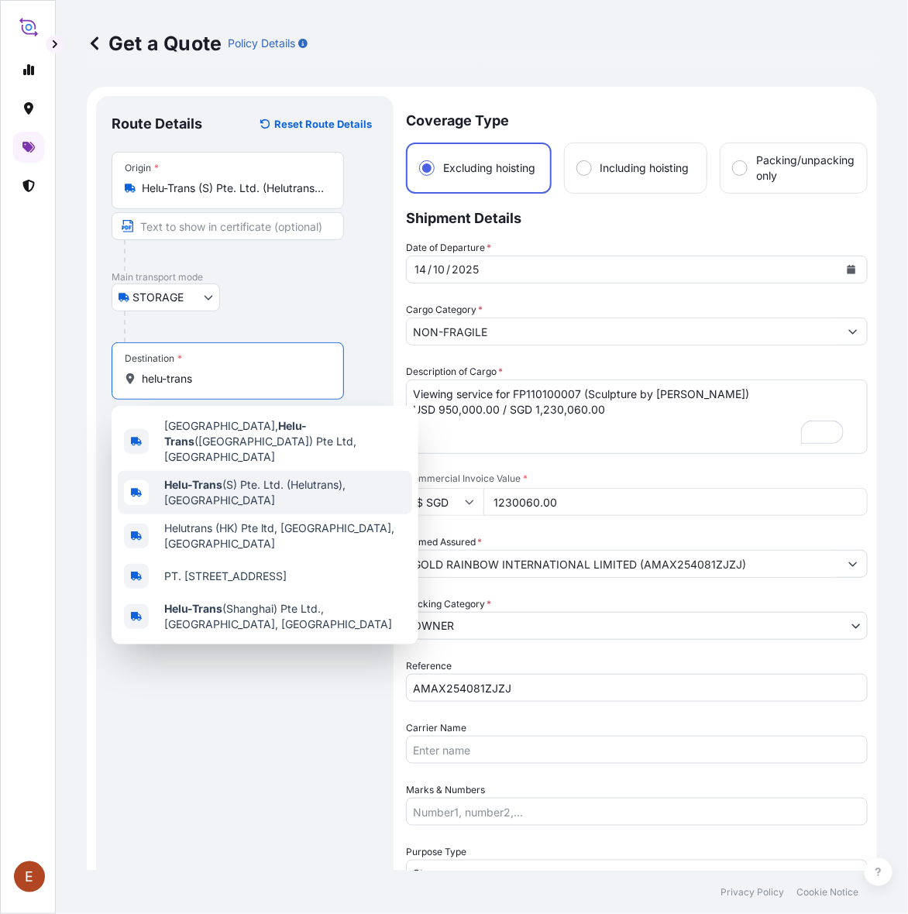
click at [214, 482] on div "Helu-Trans (S) Pte. Ltd. (Helutrans), [GEOGRAPHIC_DATA]" at bounding box center [265, 492] width 294 height 43
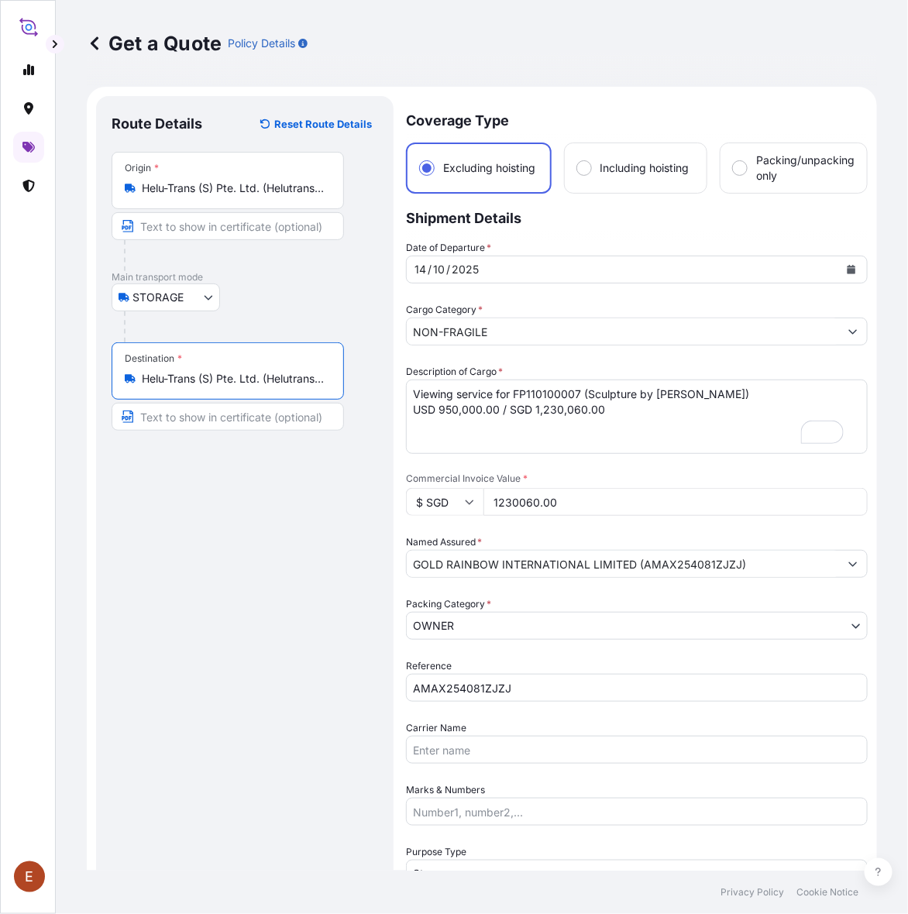
type input "Helu-Trans (S) Pte. Ltd. (Helutrans), [GEOGRAPHIC_DATA]"
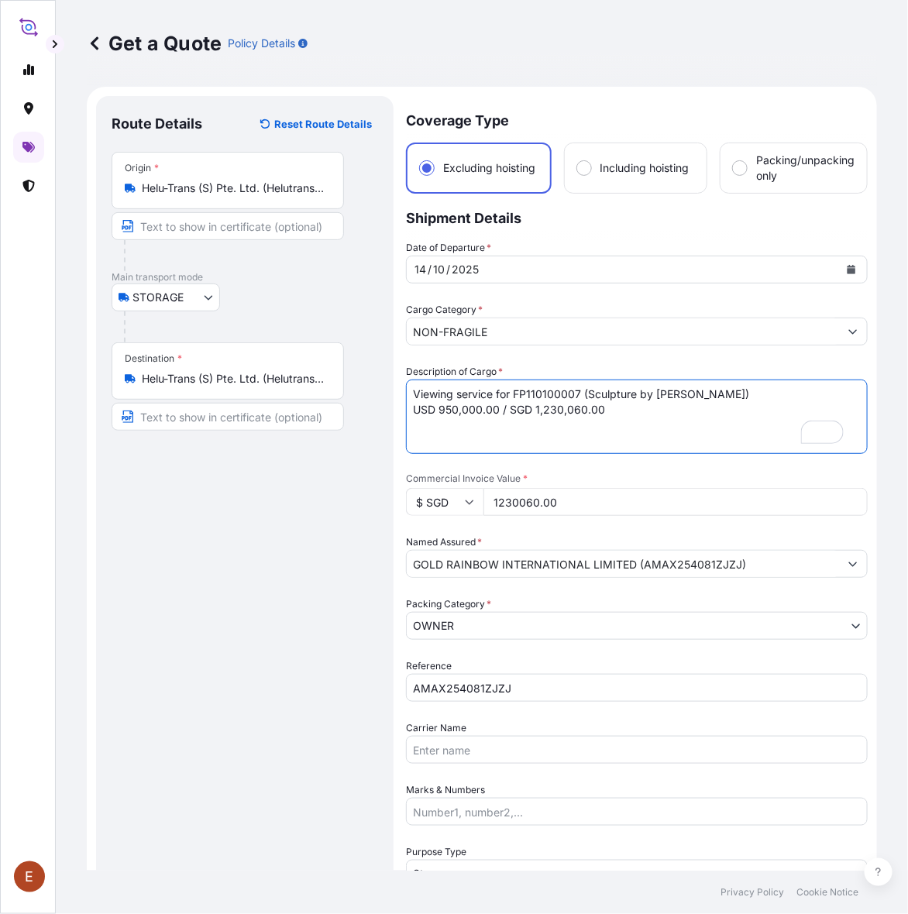
click at [663, 417] on textarea "Viewing service for FP110100007 (Sculpture by [PERSON_NAME]) USD 950,000.00 / S…" at bounding box center [637, 417] width 462 height 74
click at [496, 391] on textarea "Viewing service for FP110100007 (Sculpture by [PERSON_NAME]) USD 950,000.00 / S…" at bounding box center [637, 417] width 462 height 74
click at [763, 397] on textarea "Viewing service for FP110100007 (Sculpture by [PERSON_NAME]) USD 950,000.00 / S…" at bounding box center [637, 417] width 462 height 74
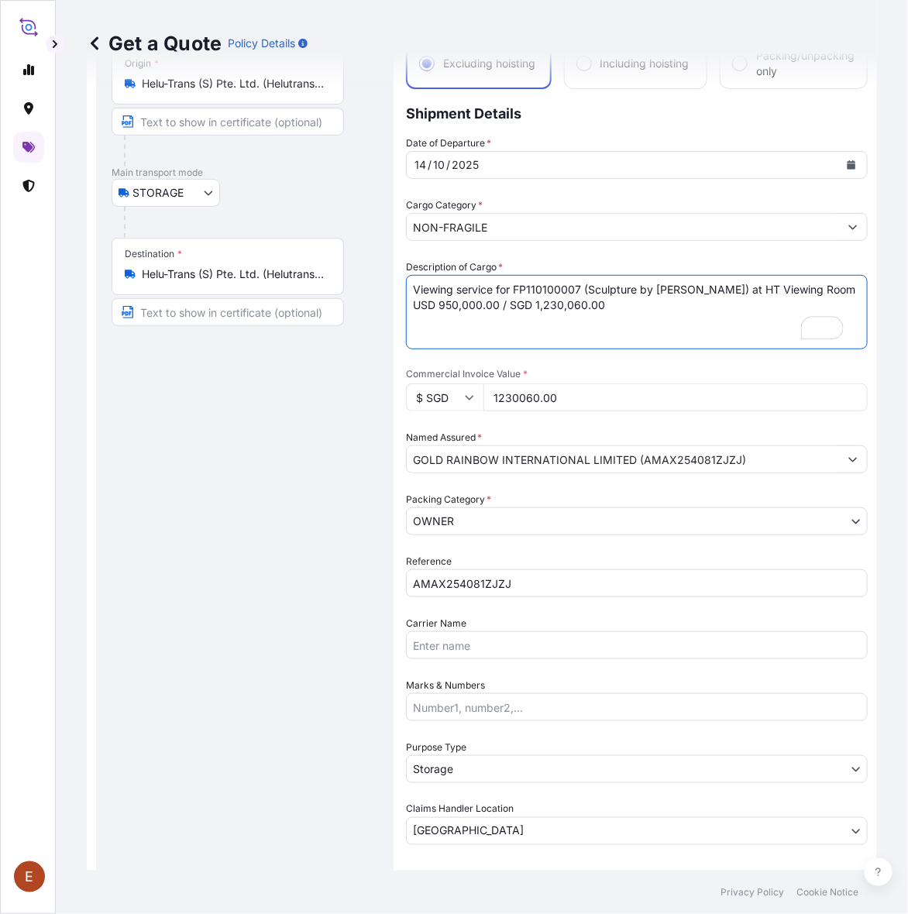
scroll to position [203, 0]
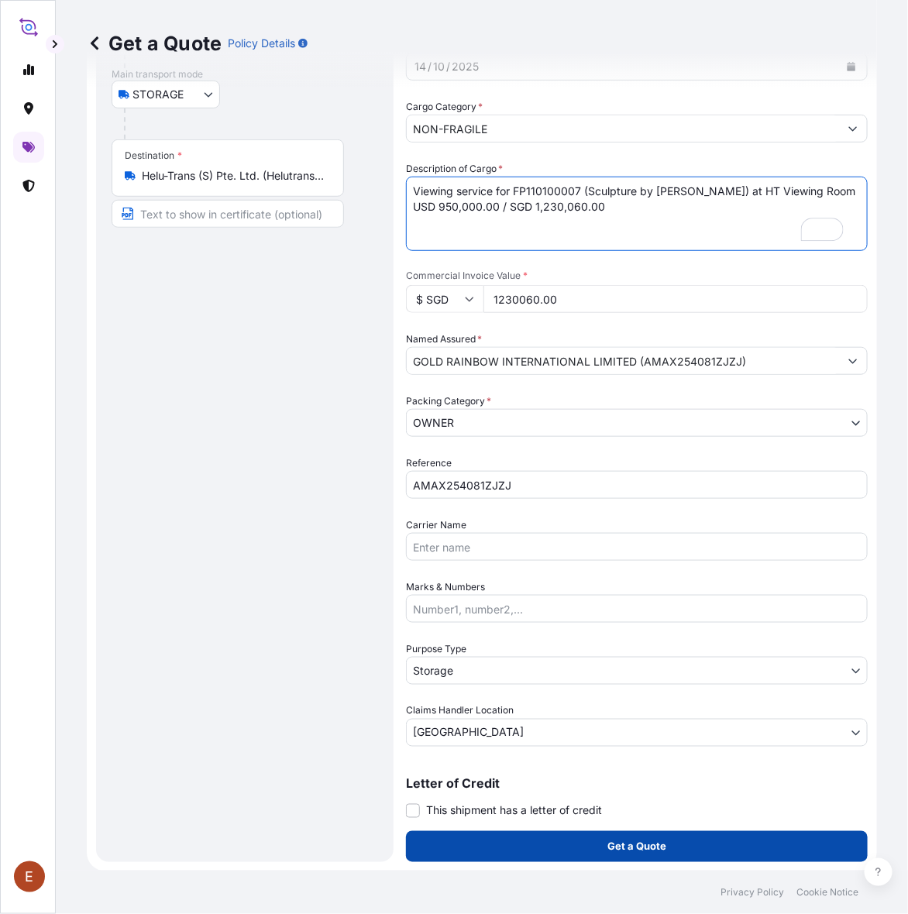
type textarea "Viewing service for FP110100007 (Sculpture by [PERSON_NAME]) at HT Viewing Room…"
click at [598, 835] on button "Get a Quote" at bounding box center [637, 846] width 462 height 31
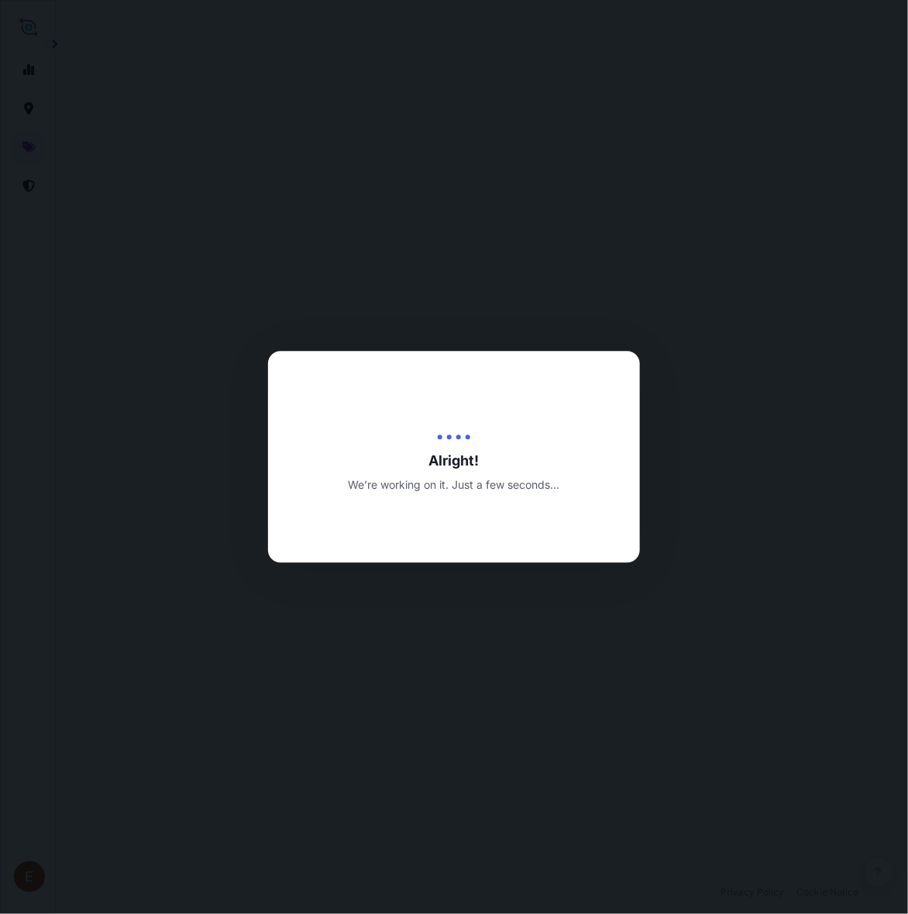
select select "STORAGE"
select select "Storage"
select select "[GEOGRAPHIC_DATA]"
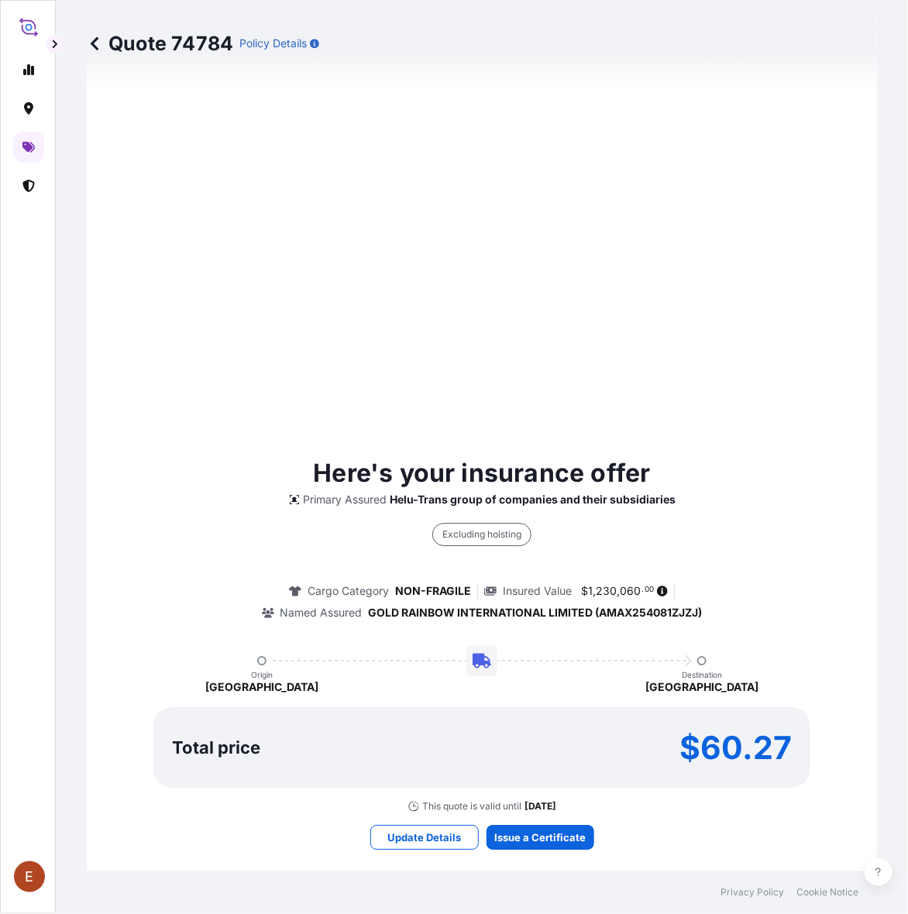
scroll to position [1162, 0]
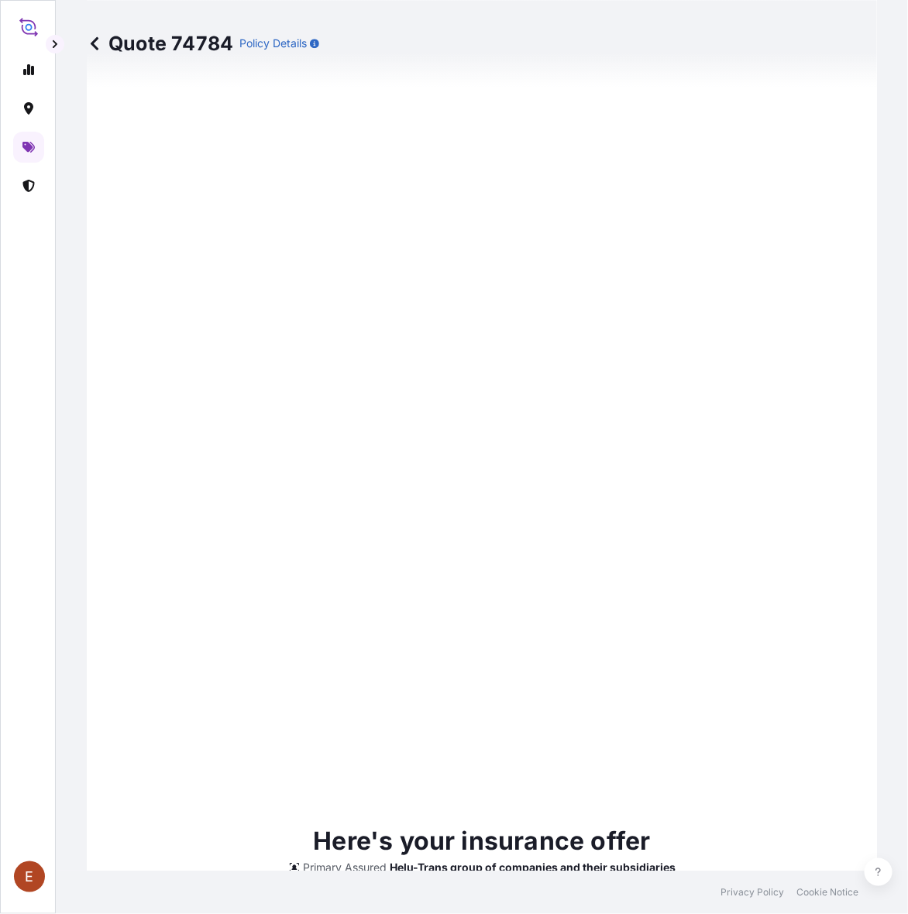
type input "[DATE]"
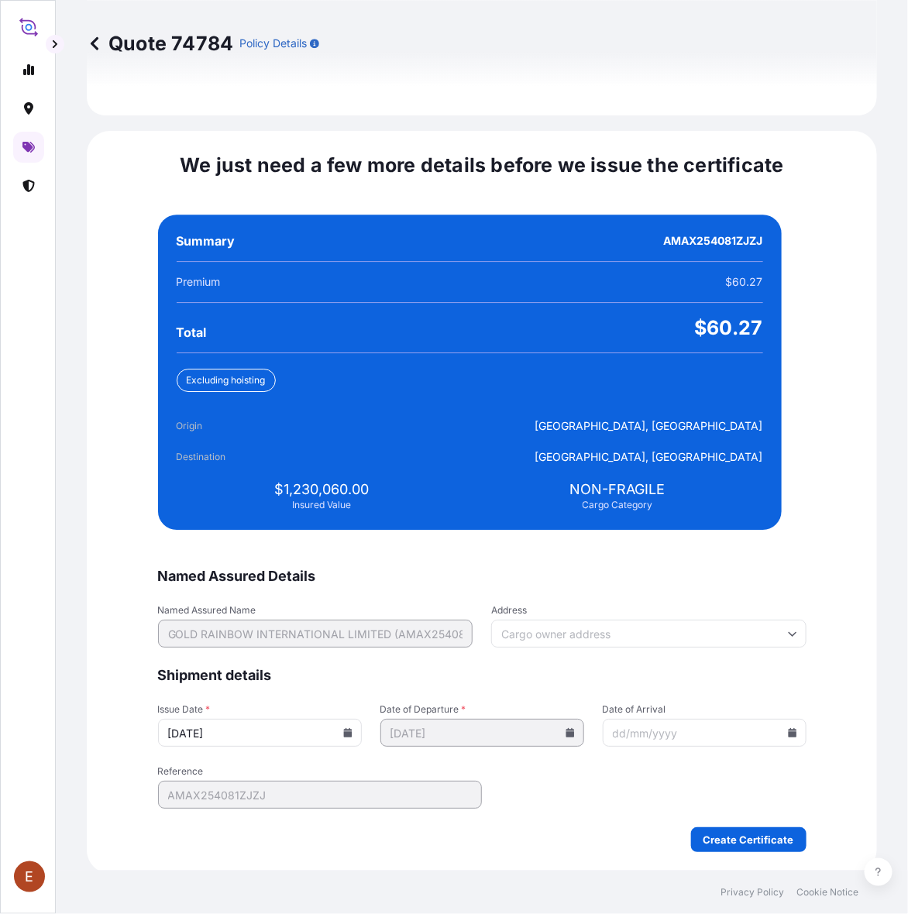
scroll to position [3162, 0]
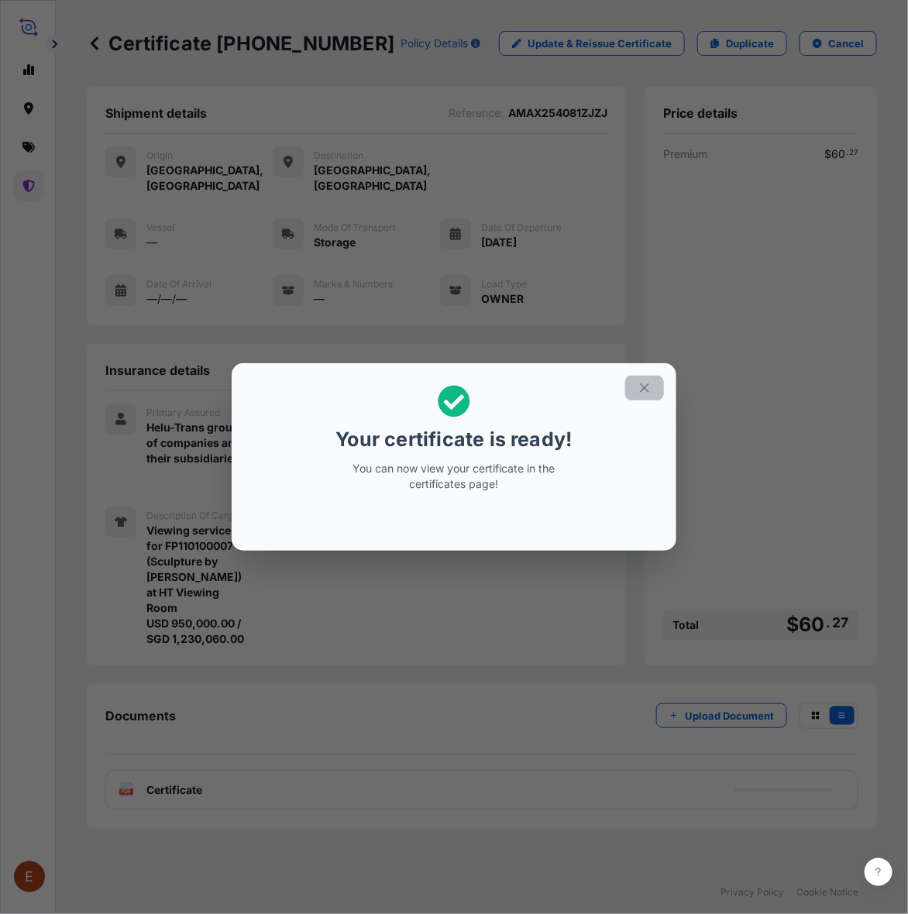
click at [628, 382] on button "button" at bounding box center [644, 388] width 39 height 25
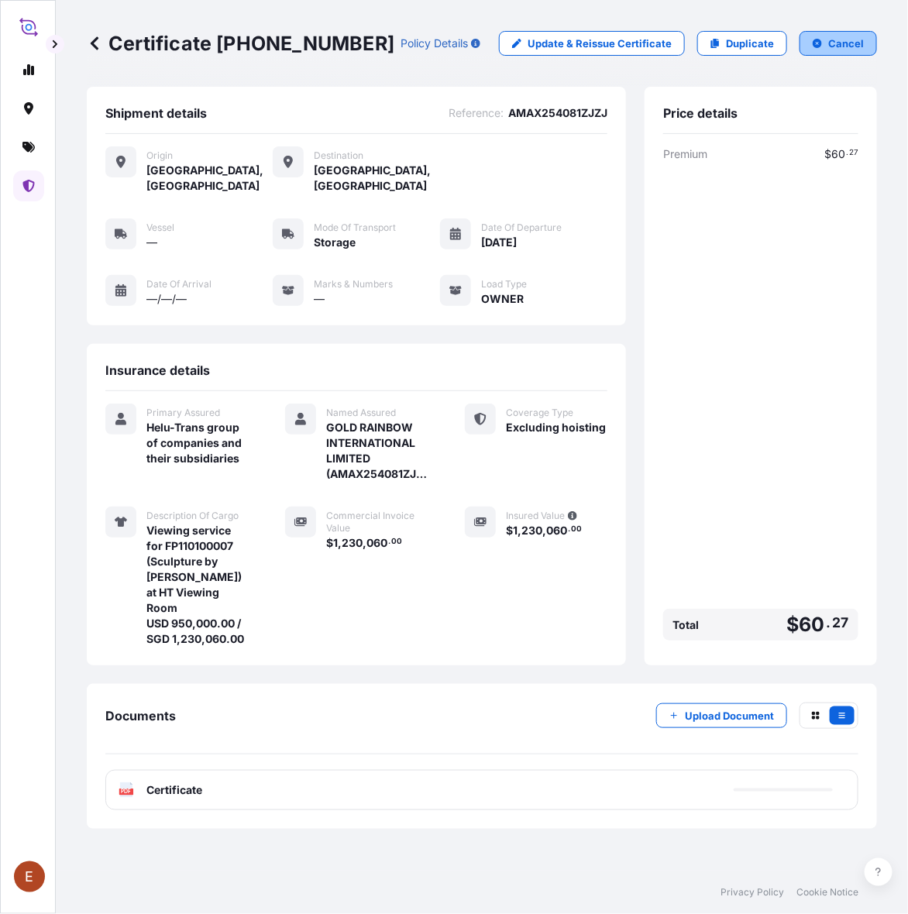
click at [839, 37] on p "Cancel" at bounding box center [846, 43] width 36 height 15
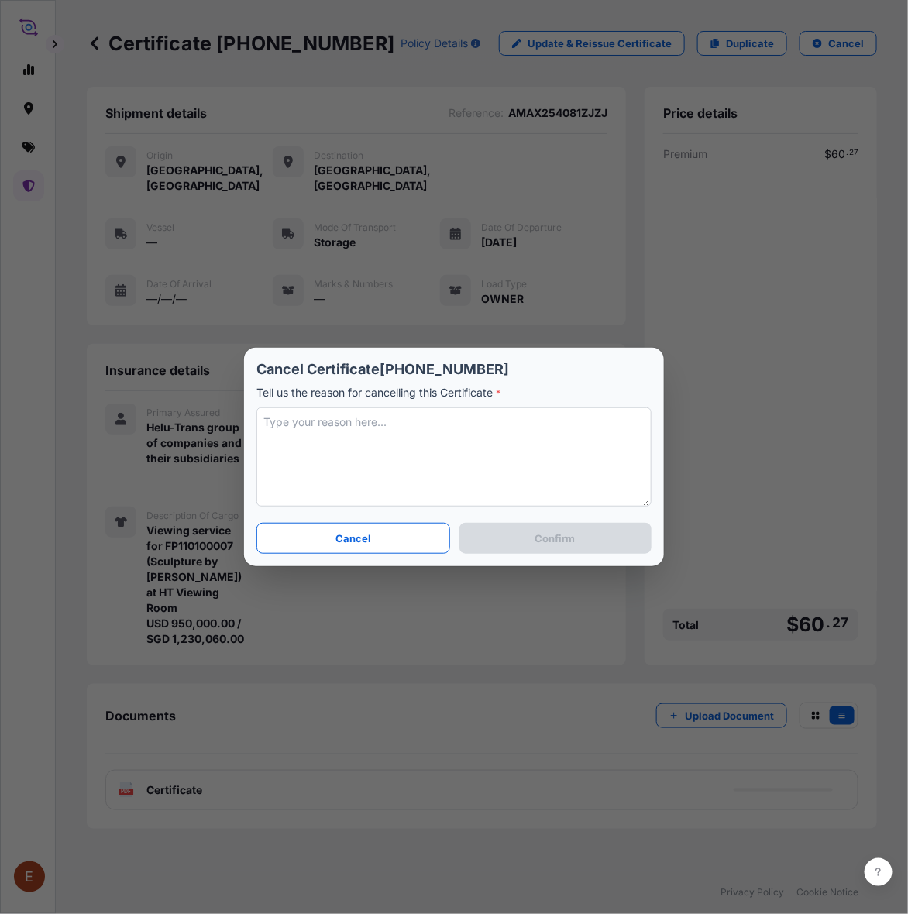
click at [483, 428] on textarea at bounding box center [453, 456] width 395 height 99
type textarea "s"
type textarea "coverage under fragile"
click at [539, 527] on button "Confirm" at bounding box center [555, 538] width 192 height 31
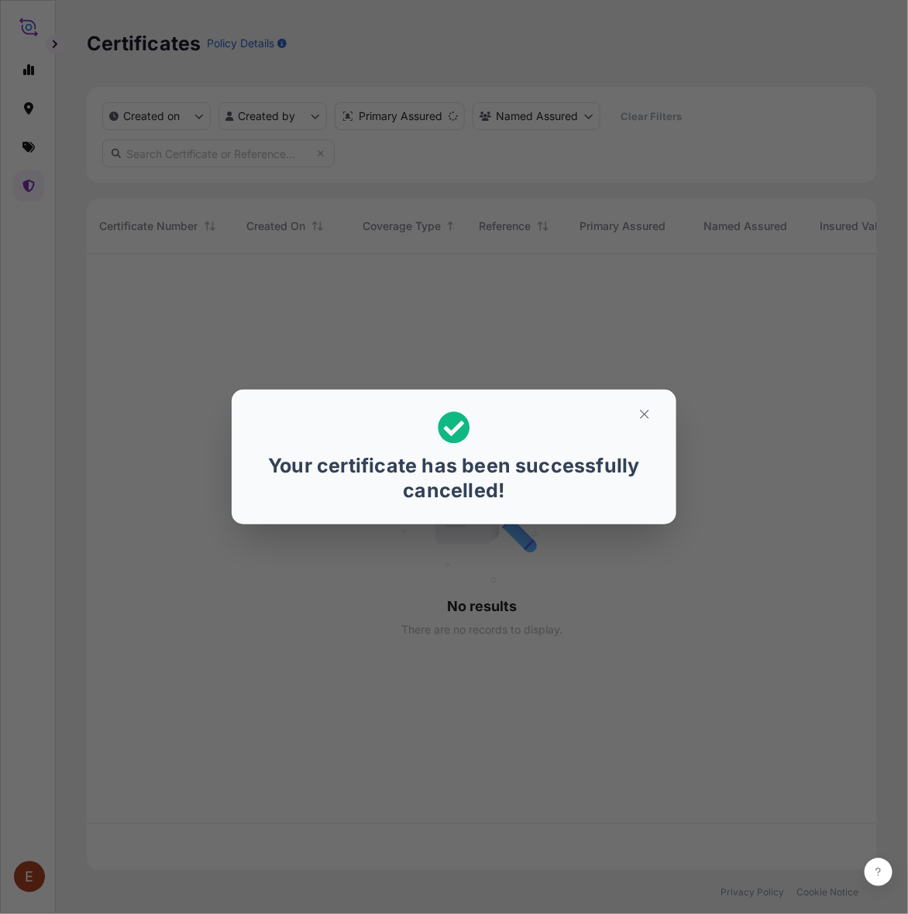
scroll to position [610, 776]
click at [649, 418] on icon "button" at bounding box center [644, 414] width 14 height 14
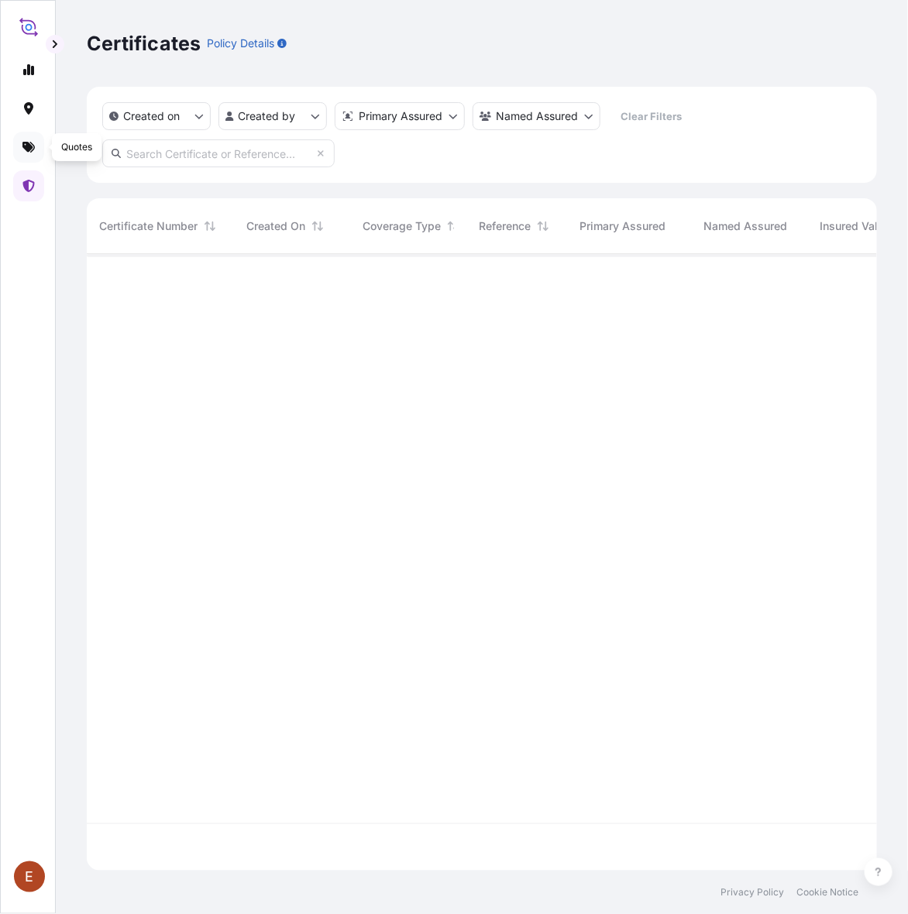
scroll to position [610, 776]
click at [29, 152] on icon at bounding box center [28, 147] width 12 height 11
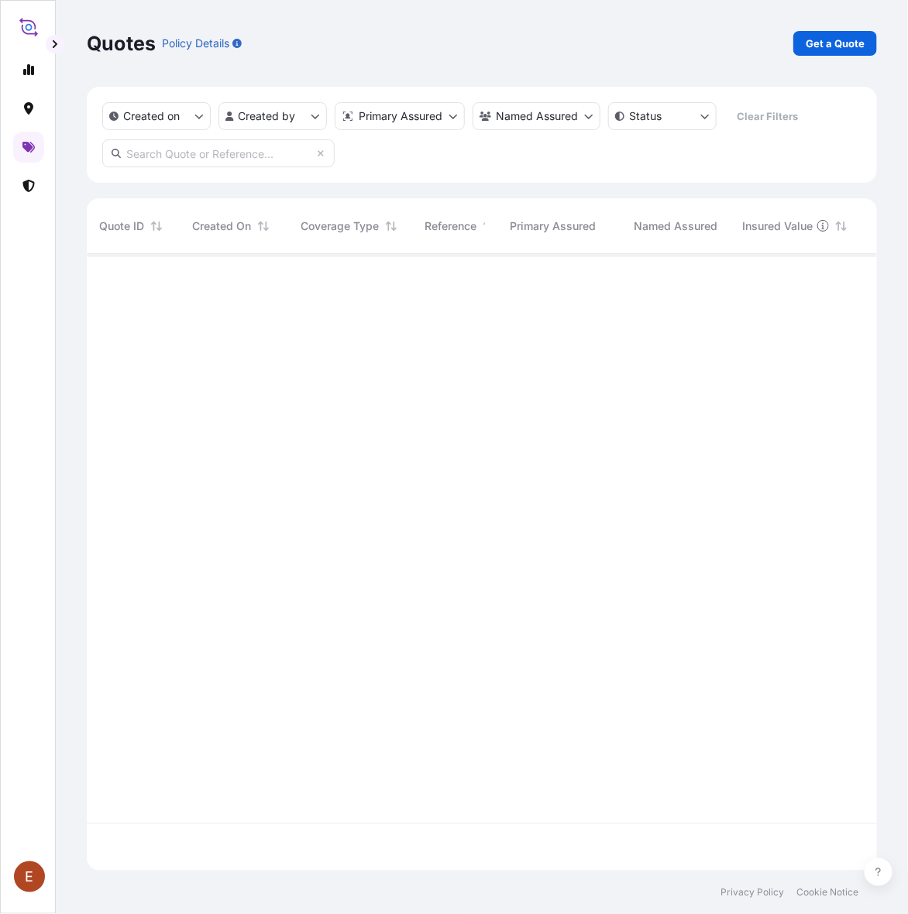
scroll to position [610, 776]
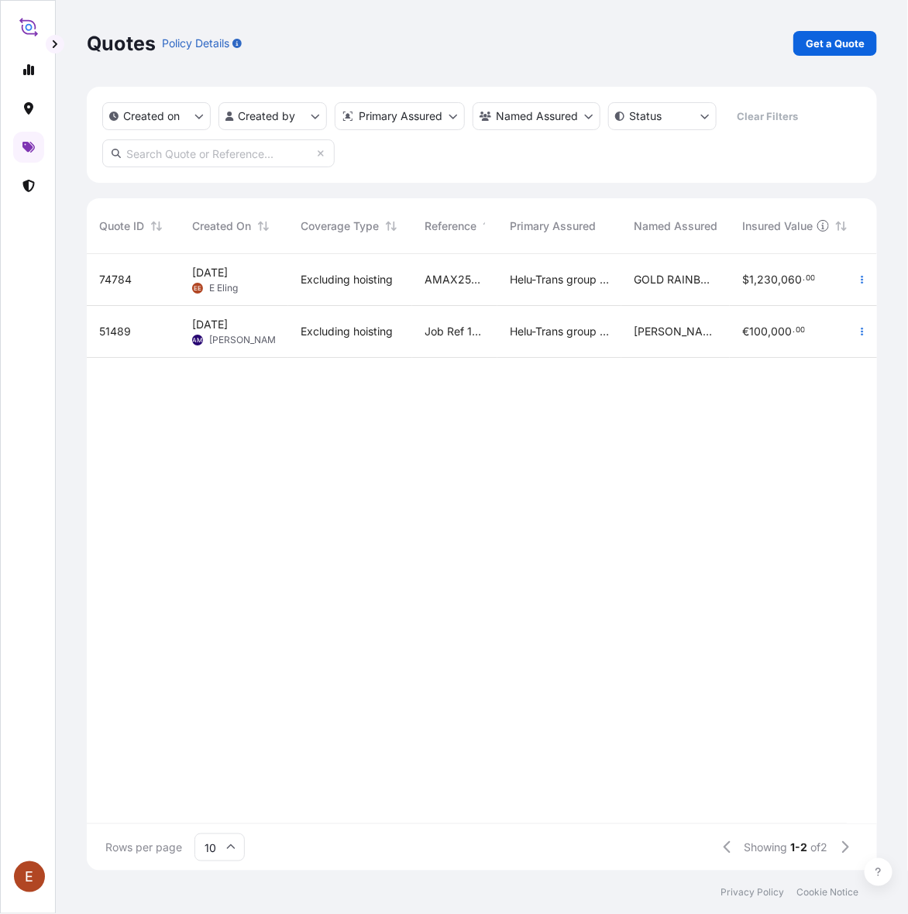
click at [414, 283] on div "AMAX254081ZJZJ" at bounding box center [454, 280] width 85 height 52
click at [414, 283] on div "Quotes Policy Details Get a Quote Created on Created by Primary Assured Named A…" at bounding box center [482, 435] width 852 height 871
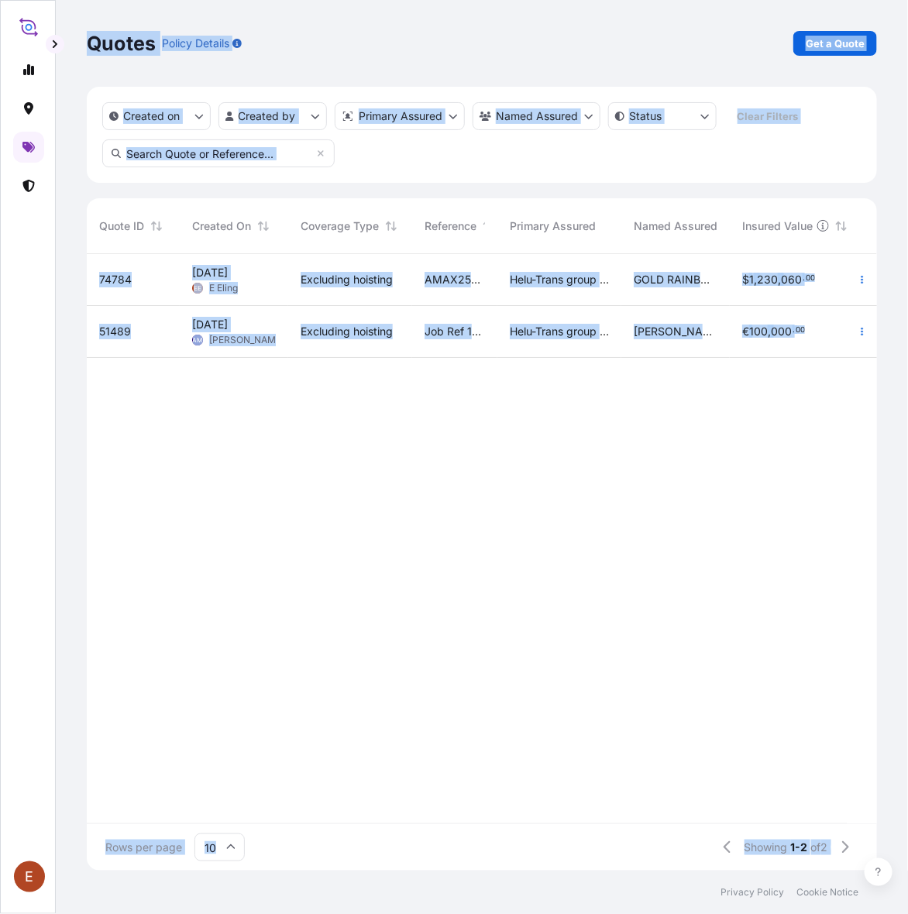
select select "STORAGE"
select select "Storage"
select select "[GEOGRAPHIC_DATA]"
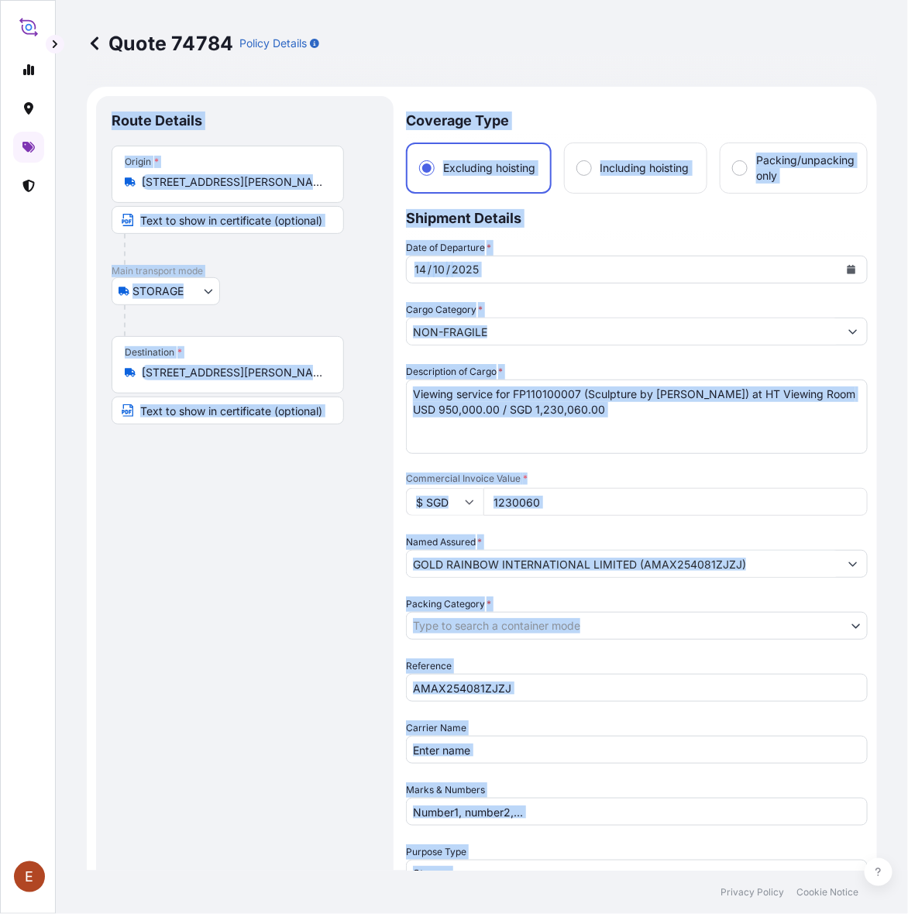
click at [380, 326] on div "Route Details Place of loading Road / [GEOGRAPHIC_DATA] / Inland Origin * [STRE…" at bounding box center [244, 580] width 297 height 969
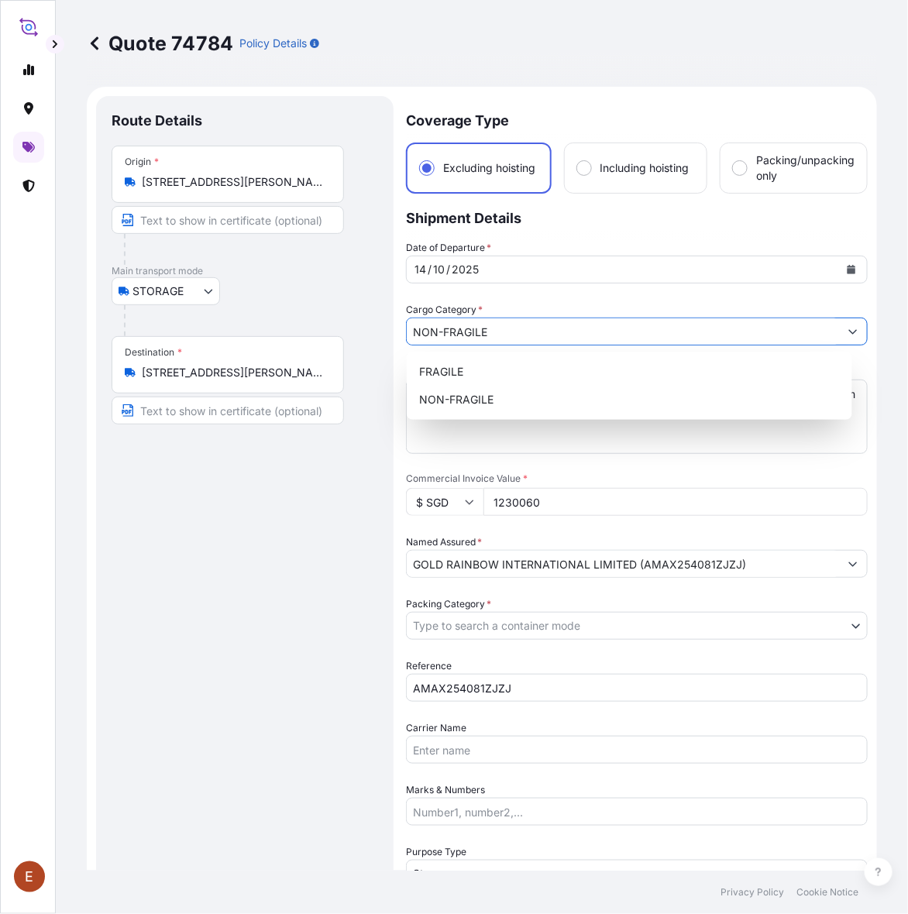
click at [523, 329] on input "NON-FRAGILE" at bounding box center [623, 332] width 432 height 28
click at [484, 380] on div "FRAGILE" at bounding box center [629, 372] width 433 height 28
type input "FRAGILE"
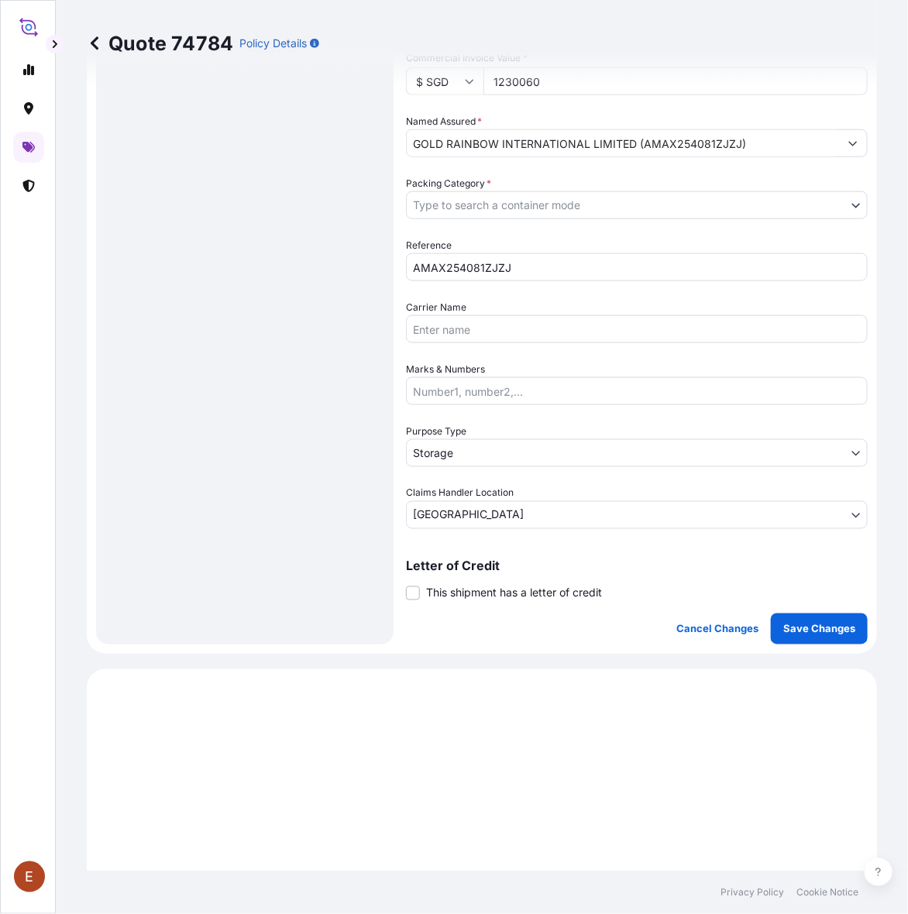
scroll to position [581, 0]
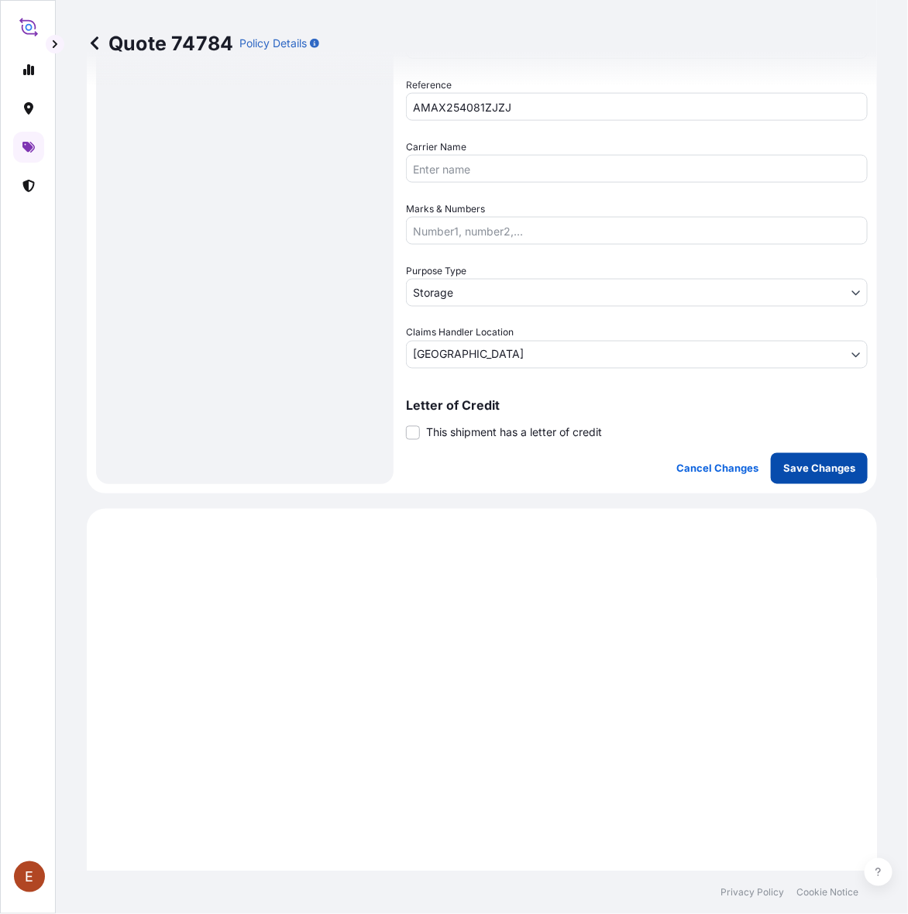
click at [791, 474] on p "Save Changes" at bounding box center [819, 468] width 72 height 15
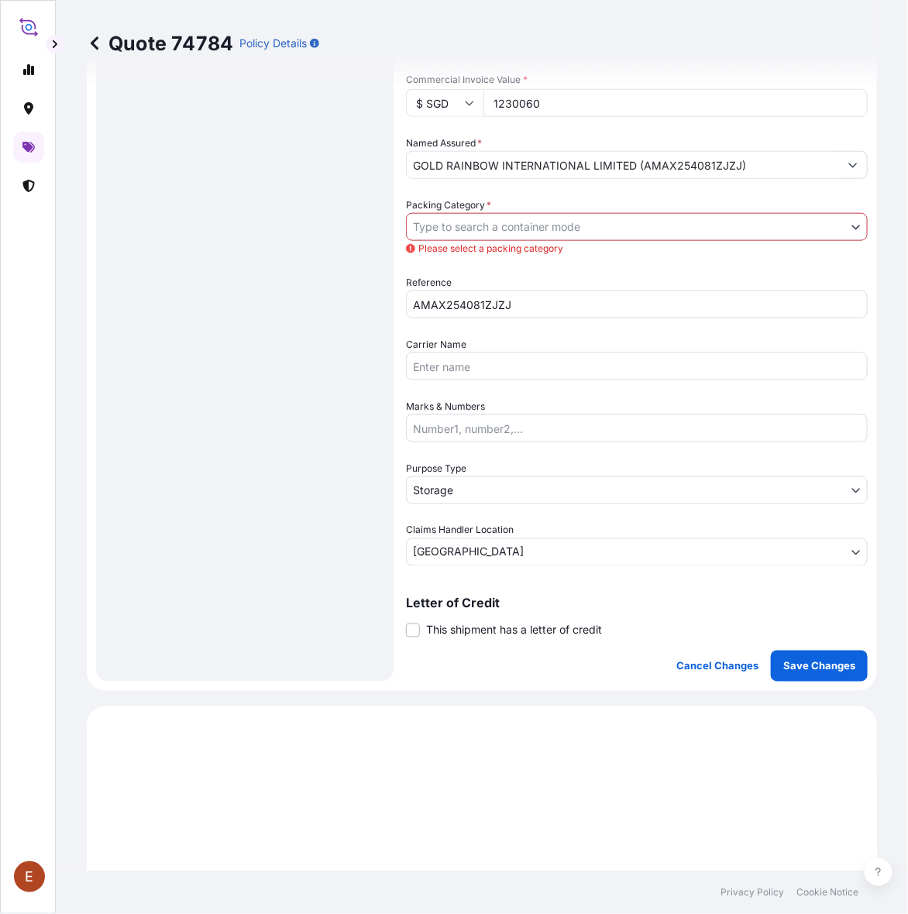
scroll to position [97, 0]
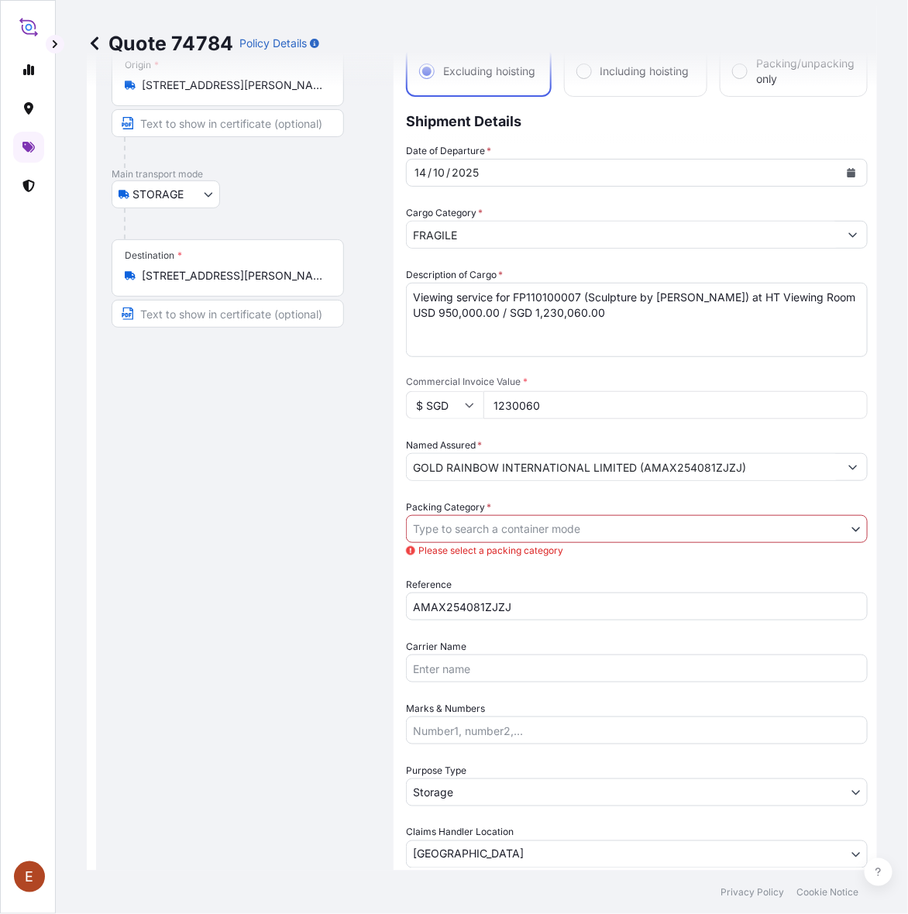
click at [493, 536] on body "2 options available. E Quote 74784 Policy Details Route Details Place of loadin…" at bounding box center [454, 457] width 908 height 914
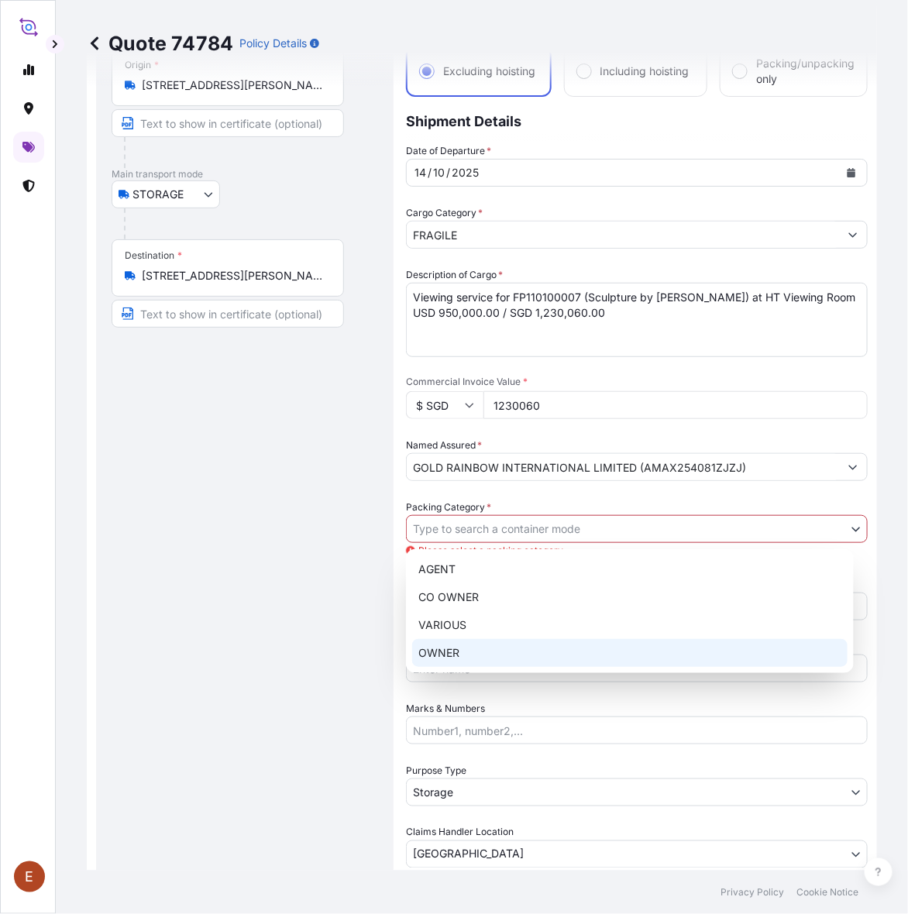
click at [471, 649] on div "OWNER" at bounding box center [629, 653] width 435 height 28
select select "27"
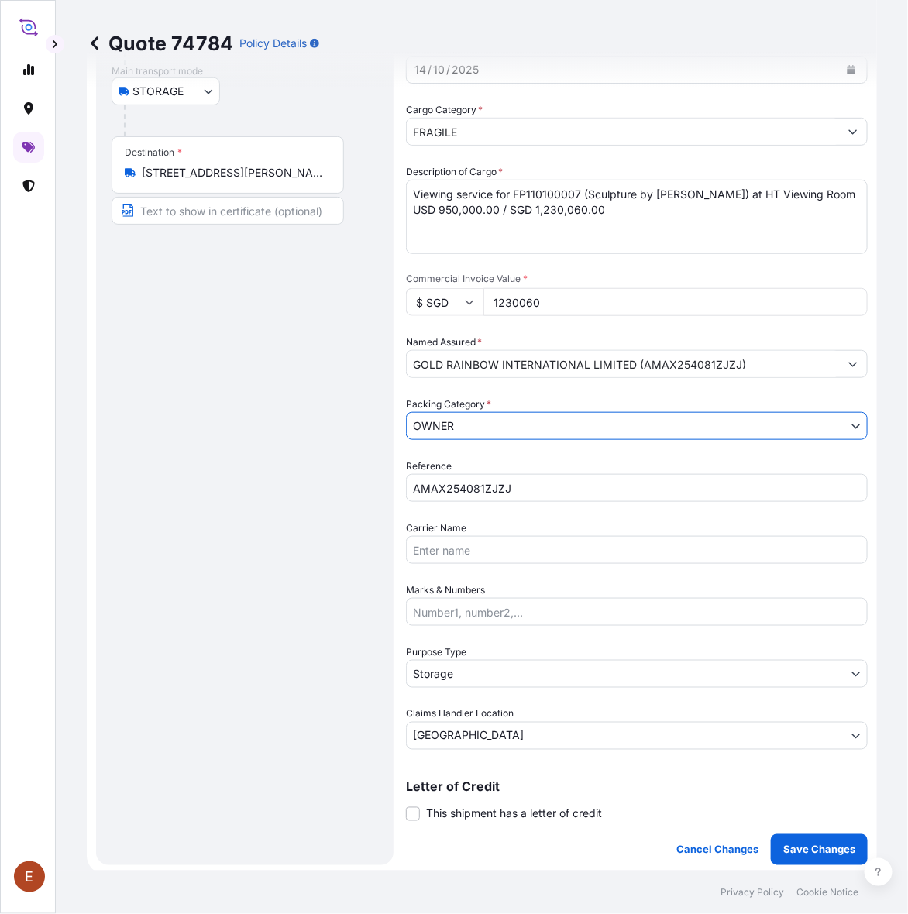
scroll to position [387, 0]
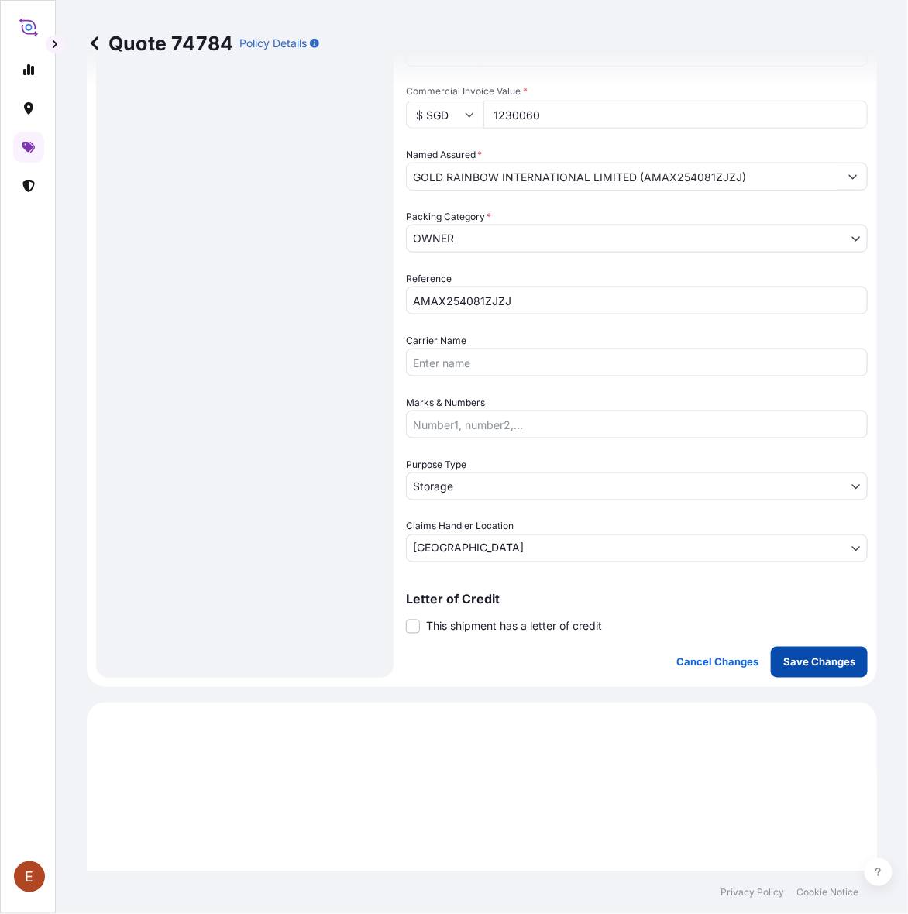
click at [783, 663] on p "Save Changes" at bounding box center [819, 661] width 72 height 15
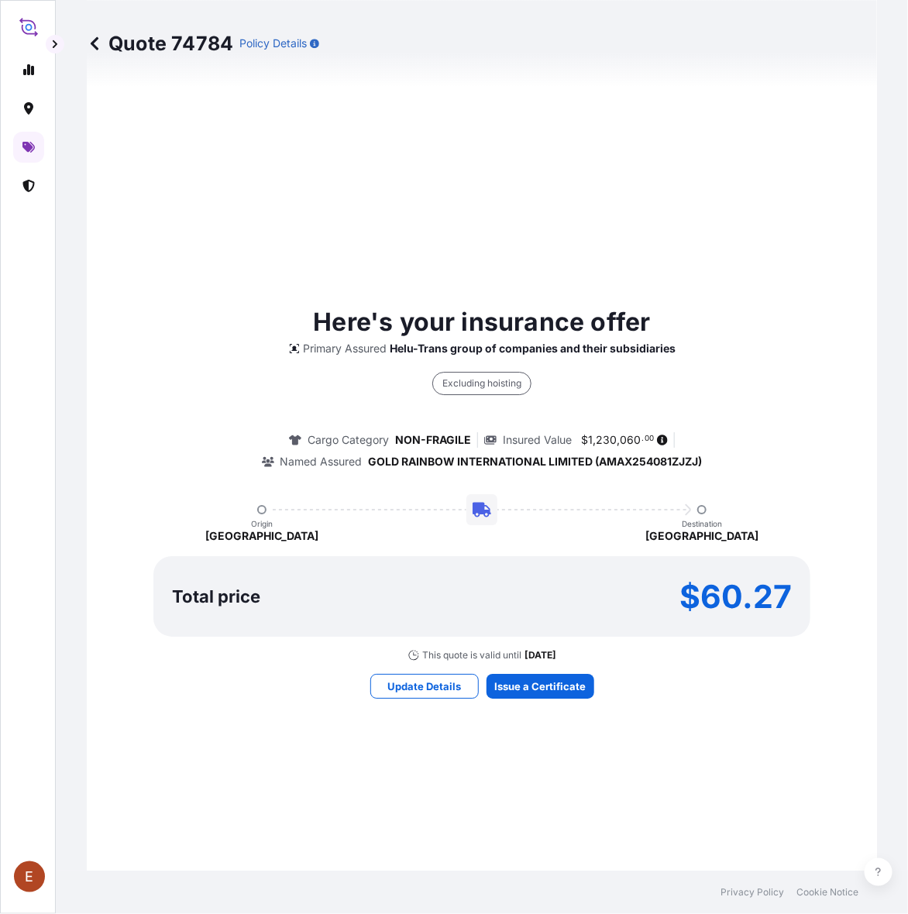
select select "STORAGE"
select select "Storage"
select select "[GEOGRAPHIC_DATA]"
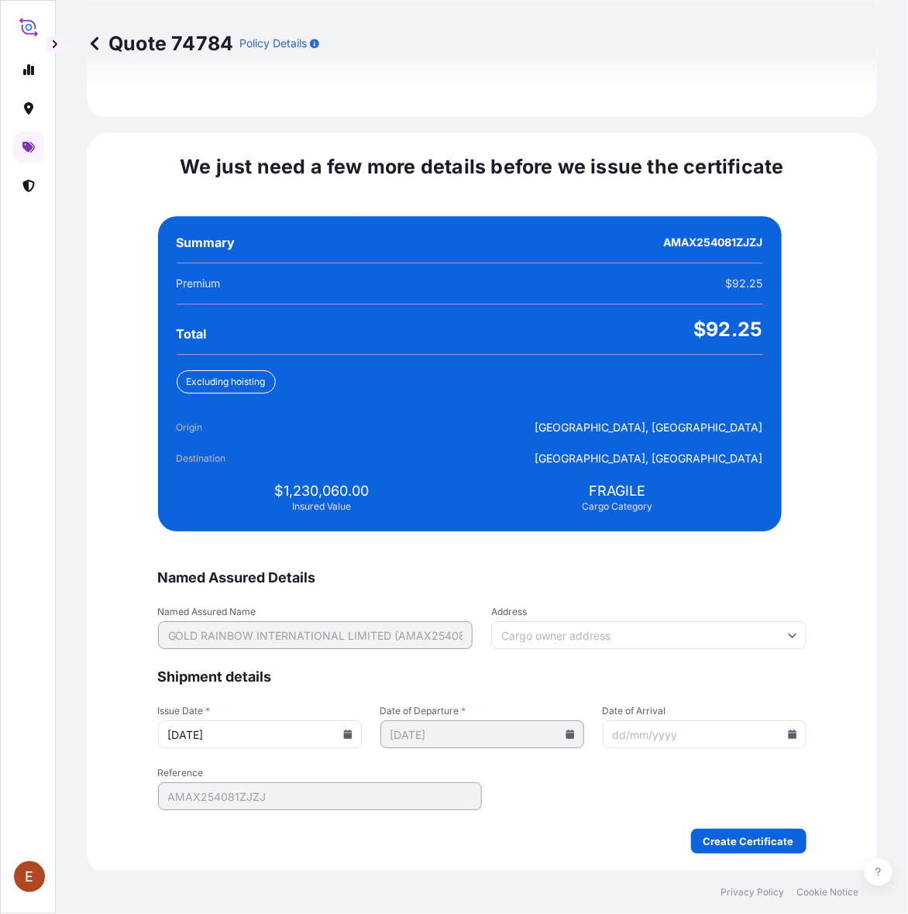
scroll to position [3162, 0]
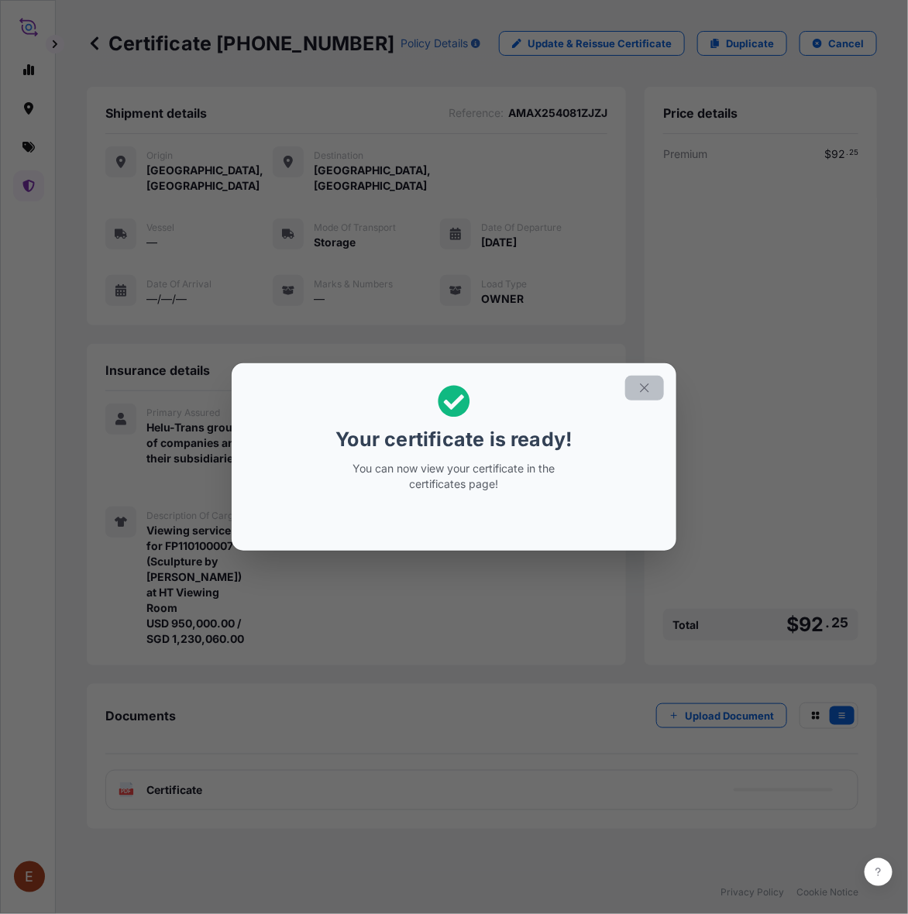
click at [644, 381] on icon "button" at bounding box center [644, 388] width 14 height 14
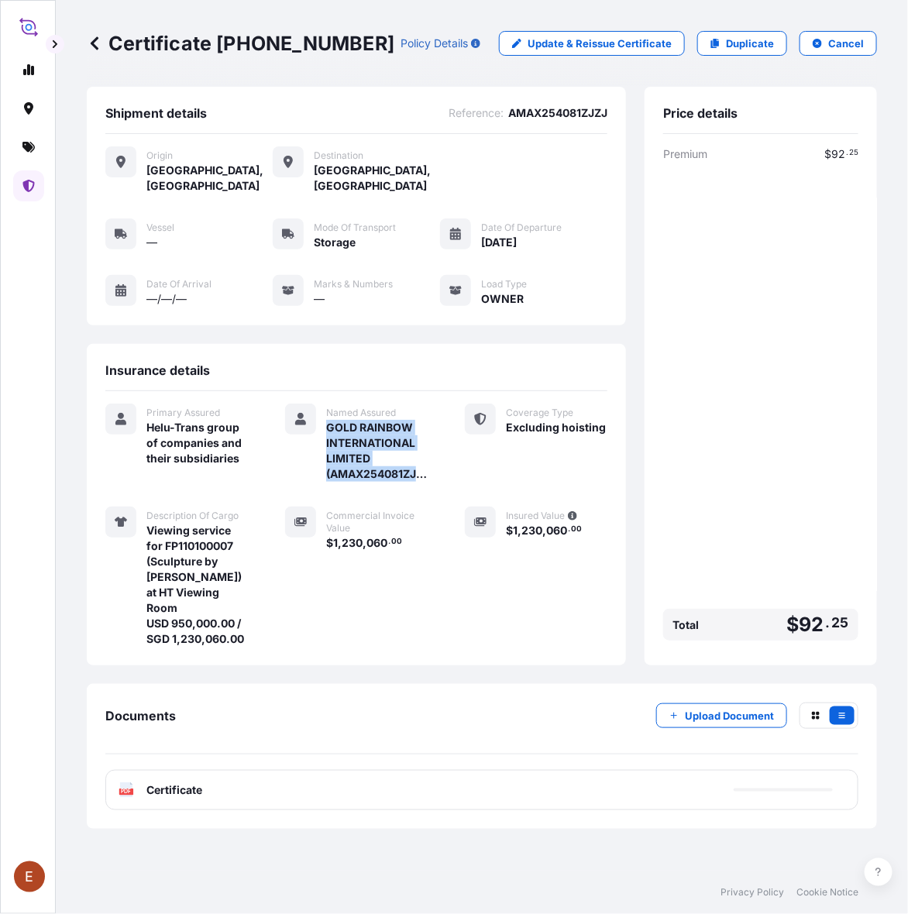
drag, startPoint x: 325, startPoint y: 407, endPoint x: 435, endPoint y: 443, distance: 114.9
click at [435, 443] on div "Primary Assured Helu-Trans group of companies and their subsidiaries Named Assu…" at bounding box center [356, 525] width 502 height 243
copy span "GOLD RAINBOW INTERNATIONAL LIMITED (AMAX254081ZJZJ)"
click at [431, 770] on div "PDF Certificate" at bounding box center [481, 790] width 753 height 40
click at [434, 770] on link "PDF Certificate [DATE]" at bounding box center [481, 790] width 753 height 40
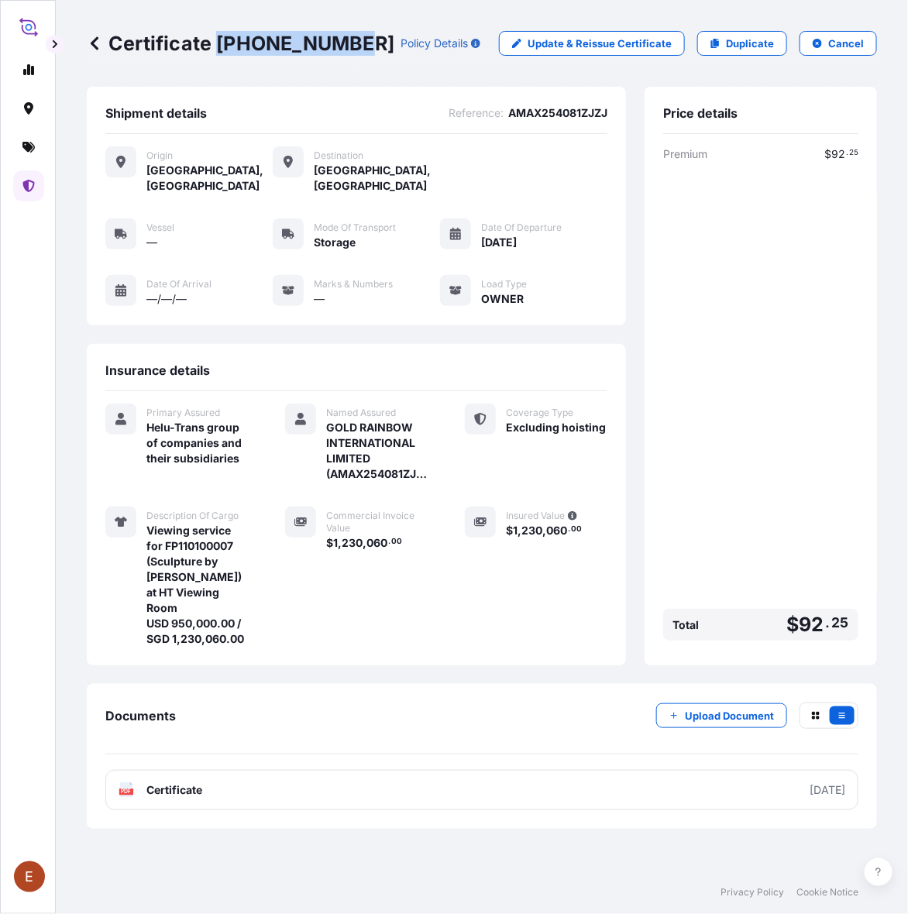
drag, startPoint x: 217, startPoint y: 44, endPoint x: 355, endPoint y: 48, distance: 137.9
click at [355, 48] on p "Certificate [PHONE_NUMBER]" at bounding box center [240, 43] width 307 height 25
copy p "[PHONE_NUMBER]"
drag, startPoint x: 516, startPoint y: 511, endPoint x: 542, endPoint y: 509, distance: 26.4
click at [542, 525] on span "$ 1 , 230 , 060 . 00" at bounding box center [544, 530] width 76 height 11
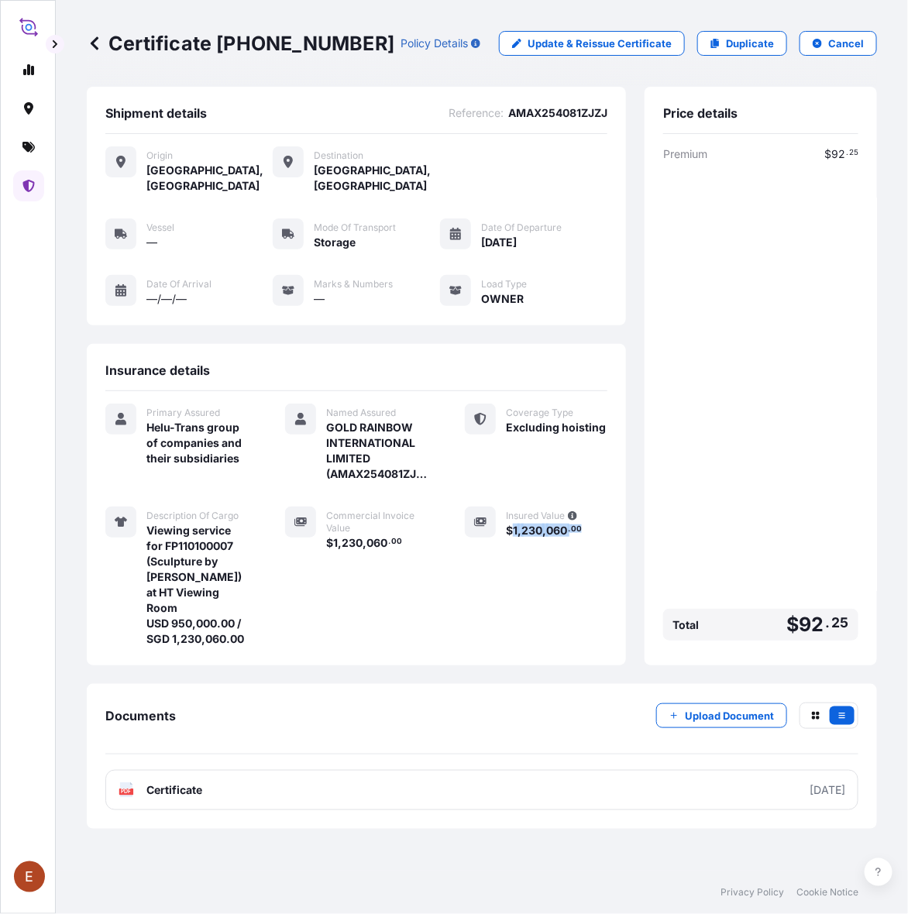
drag, startPoint x: 513, startPoint y: 509, endPoint x: 597, endPoint y: 514, distance: 84.6
click at [597, 522] on div "$ 1 , 230 , 060 . 00" at bounding box center [556, 530] width 101 height 16
copy span "1 , 230 , 060 . 00"
click at [775, 703] on button "Upload Document" at bounding box center [721, 715] width 131 height 25
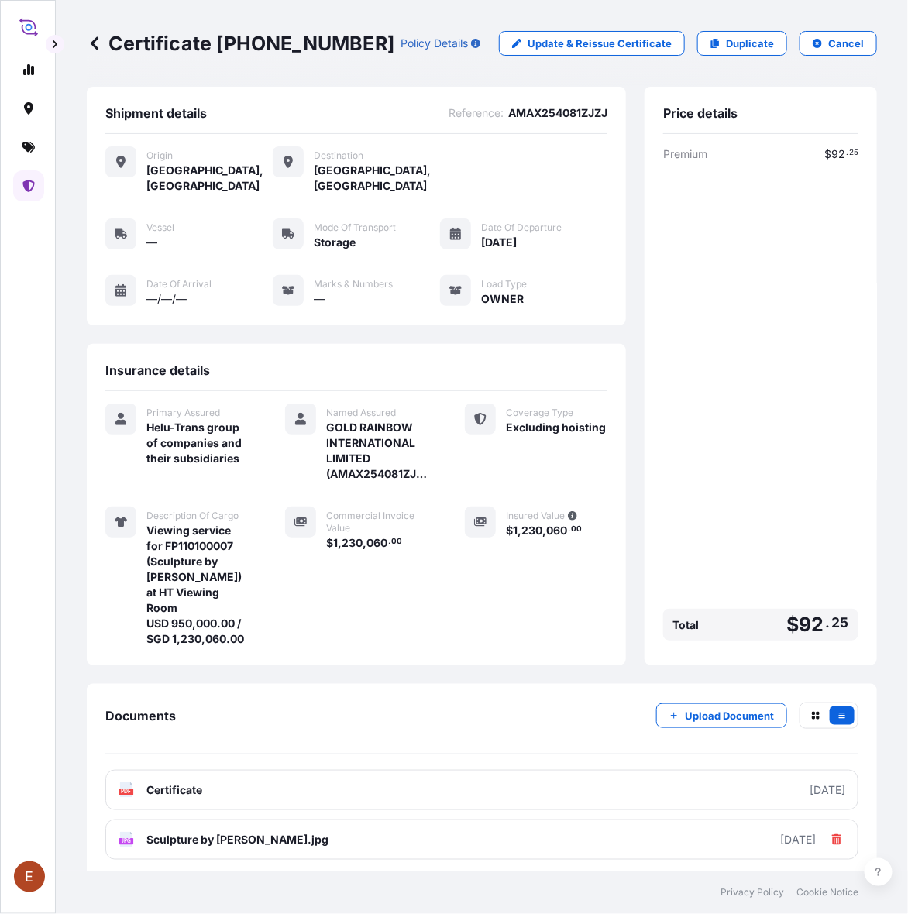
click at [763, 469] on div "Premium $ 92 . 25 Total $ 92 . 25" at bounding box center [760, 396] width 195 height 500
click at [33, 183] on icon at bounding box center [29, 186] width 12 height 12
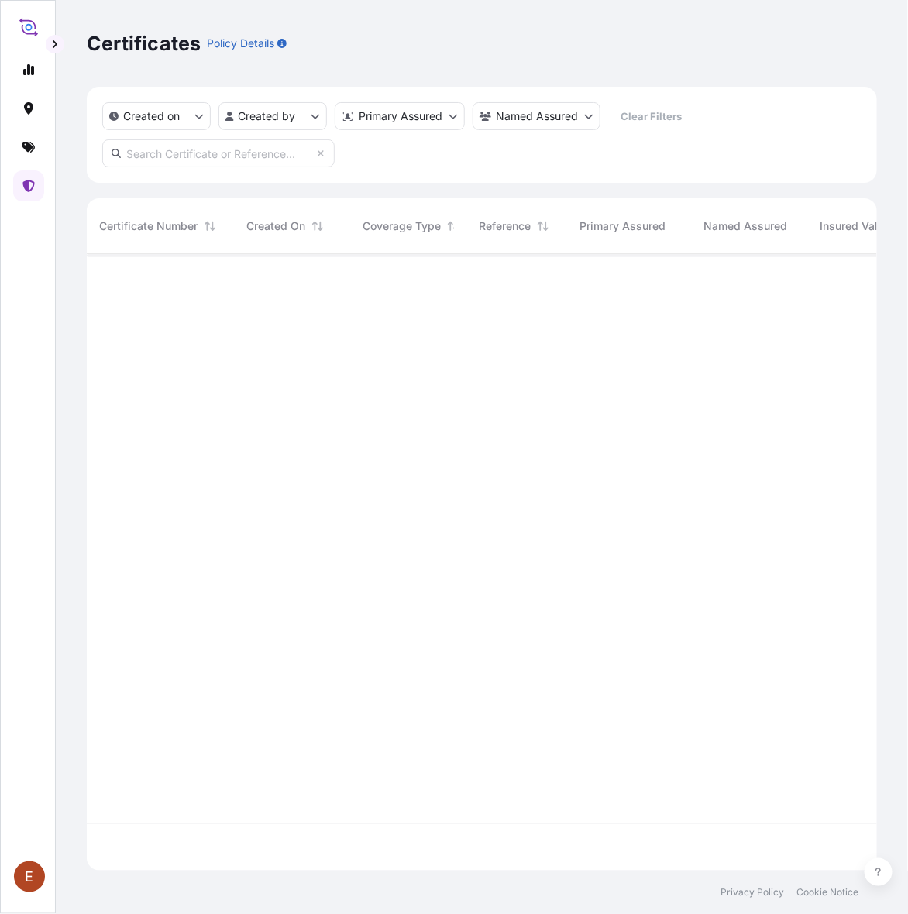
scroll to position [610, 776]
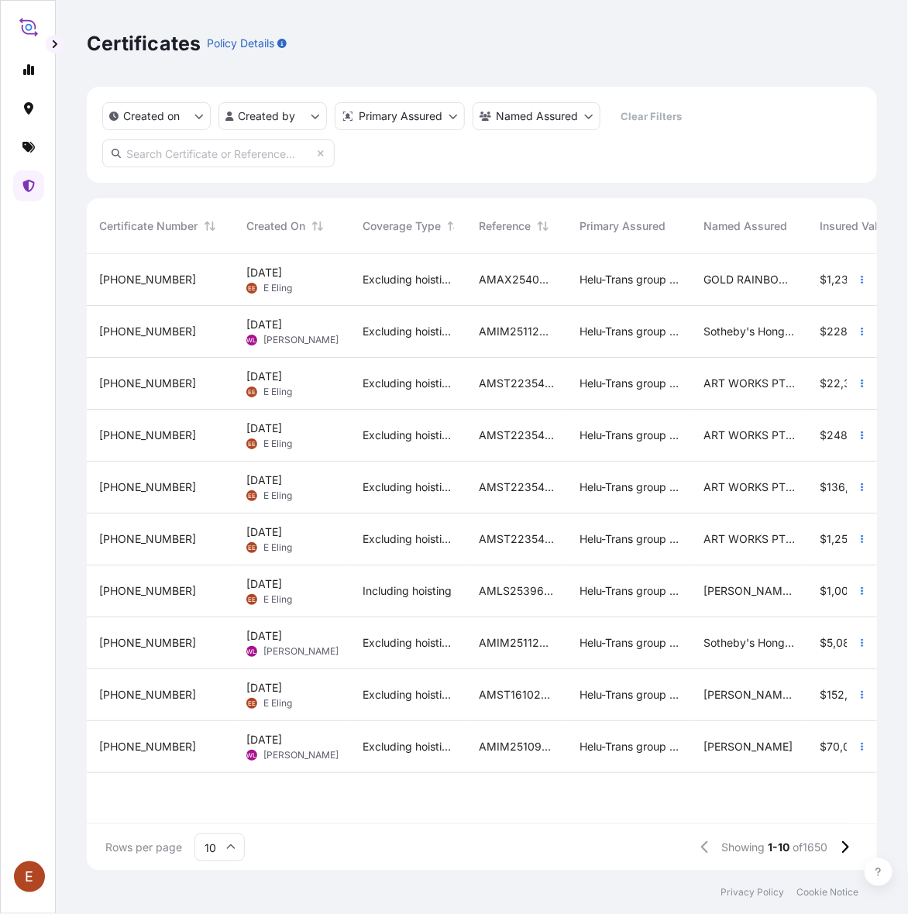
click at [341, 388] on div "[DATE] [PERSON_NAME]" at bounding box center [292, 384] width 116 height 52
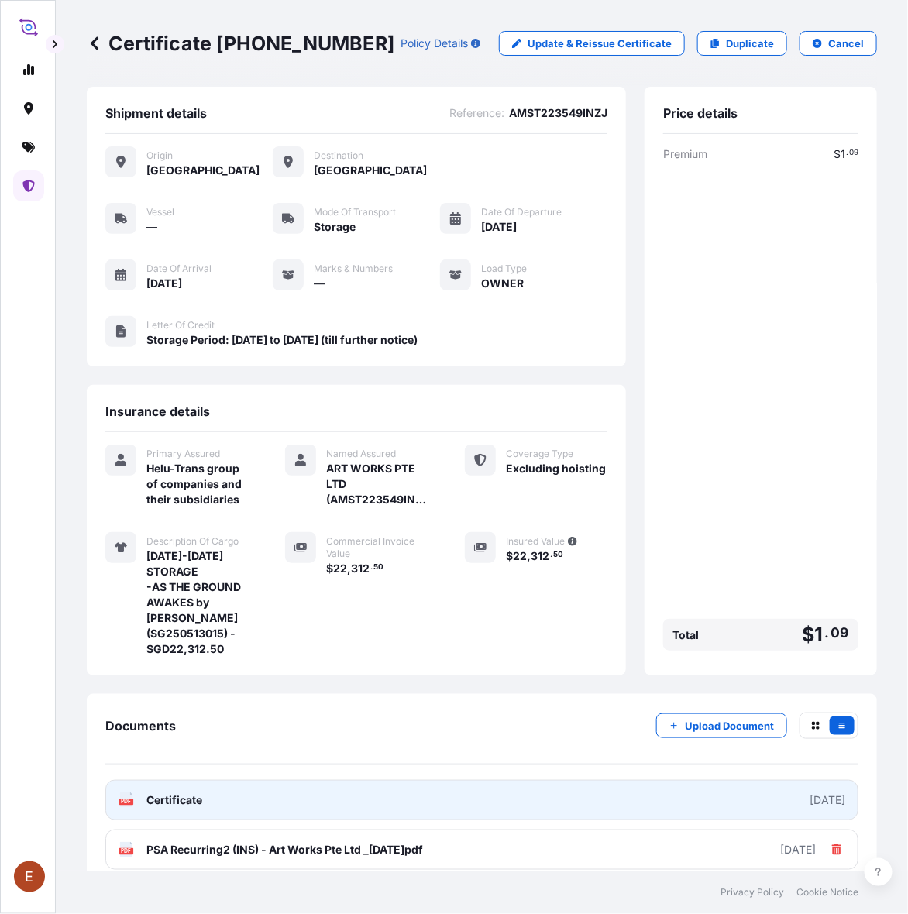
click at [459, 787] on link "PDF Certificate [DATE]" at bounding box center [481, 800] width 753 height 40
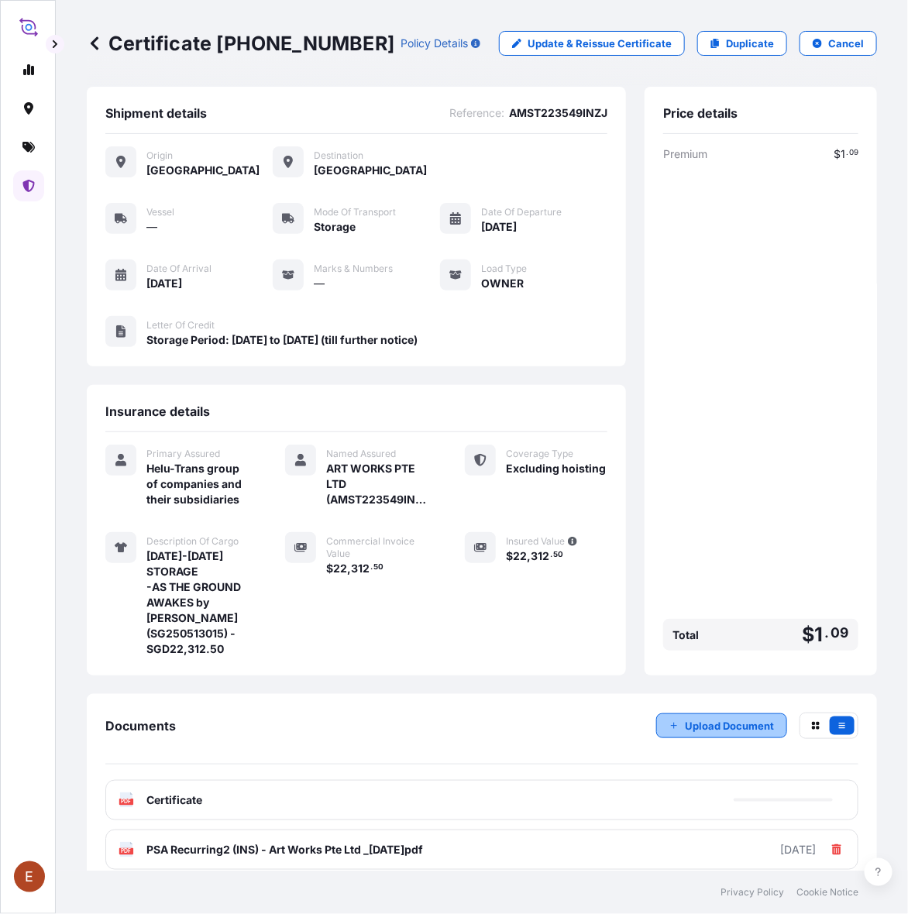
click at [713, 726] on button "Upload Document" at bounding box center [721, 725] width 131 height 25
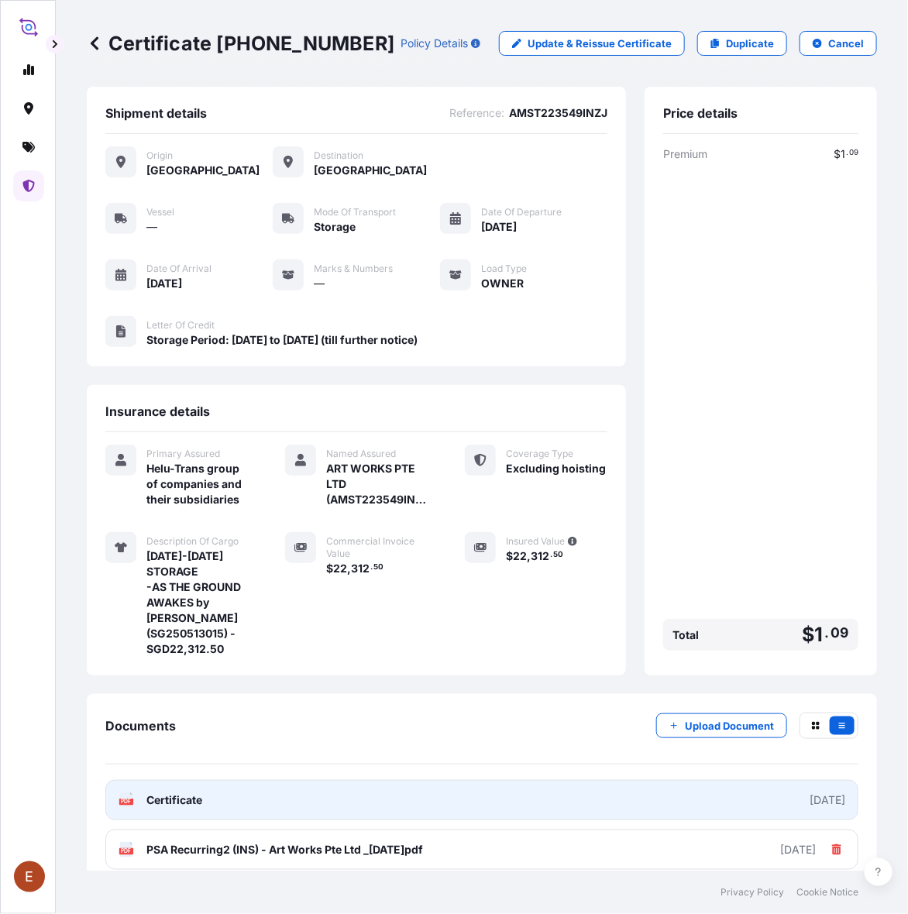
drag, startPoint x: 821, startPoint y: 837, endPoint x: 788, endPoint y: 780, distance: 65.9
click at [831, 844] on icon at bounding box center [836, 849] width 11 height 11
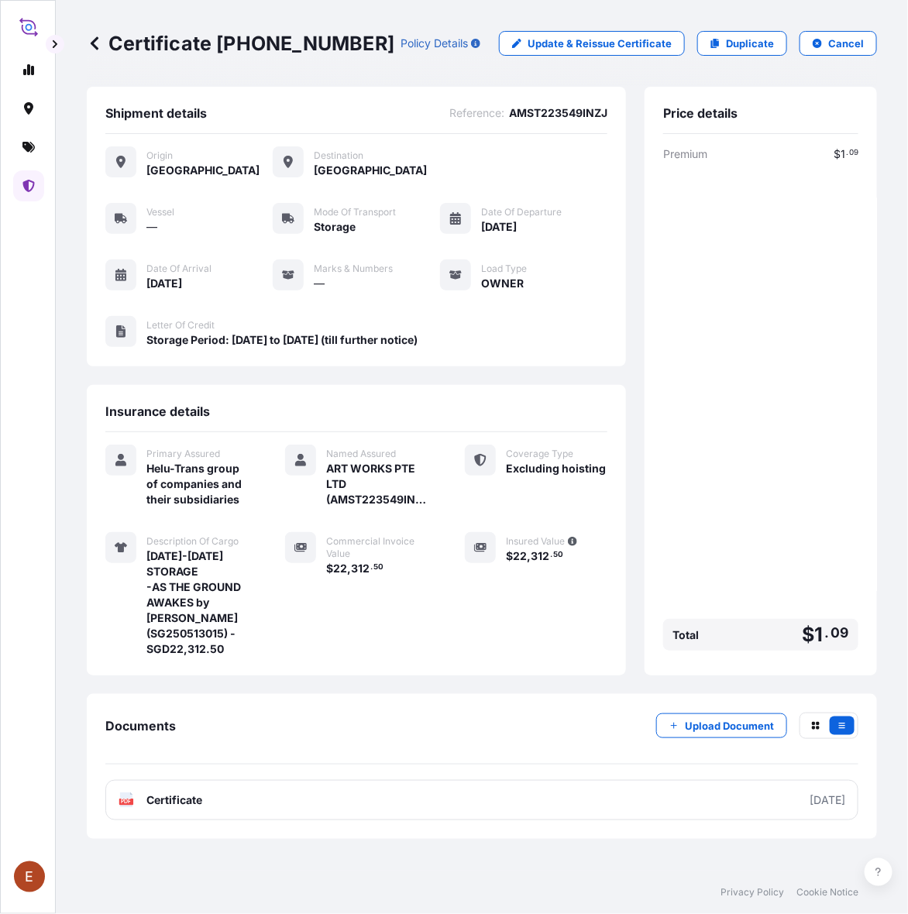
click at [738, 718] on p "Upload Document" at bounding box center [729, 725] width 89 height 15
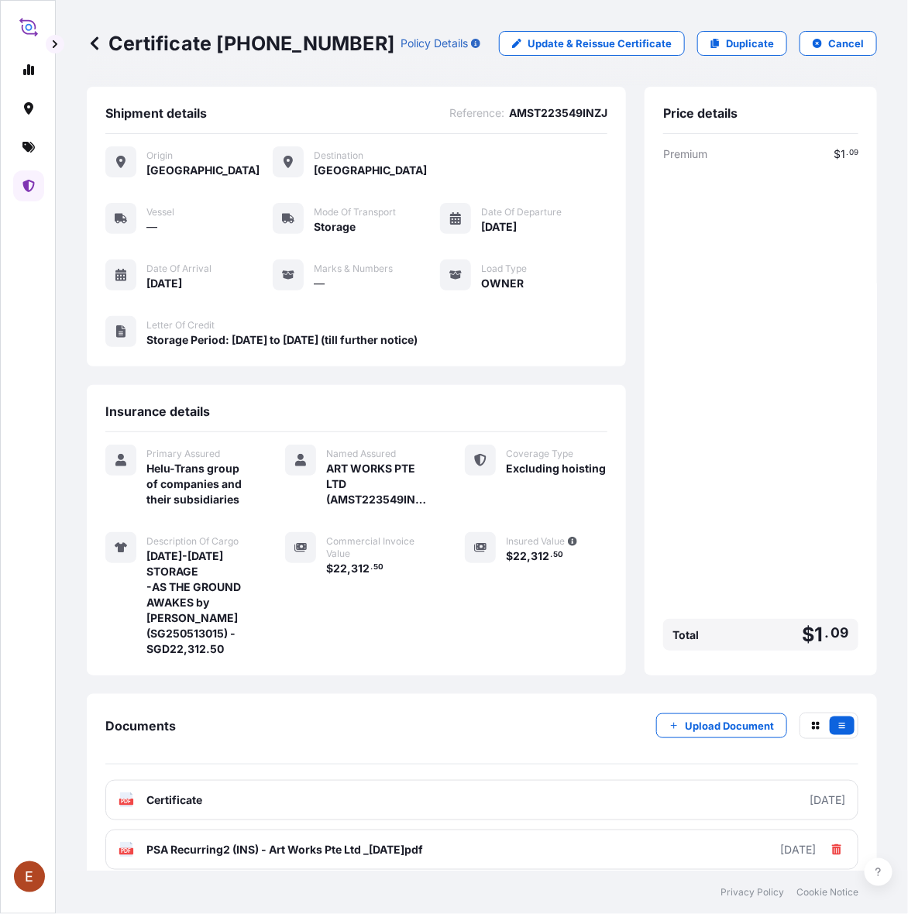
click at [405, 717] on div "Documents Upload Document" at bounding box center [481, 739] width 753 height 52
click at [29, 152] on icon at bounding box center [28, 147] width 12 height 11
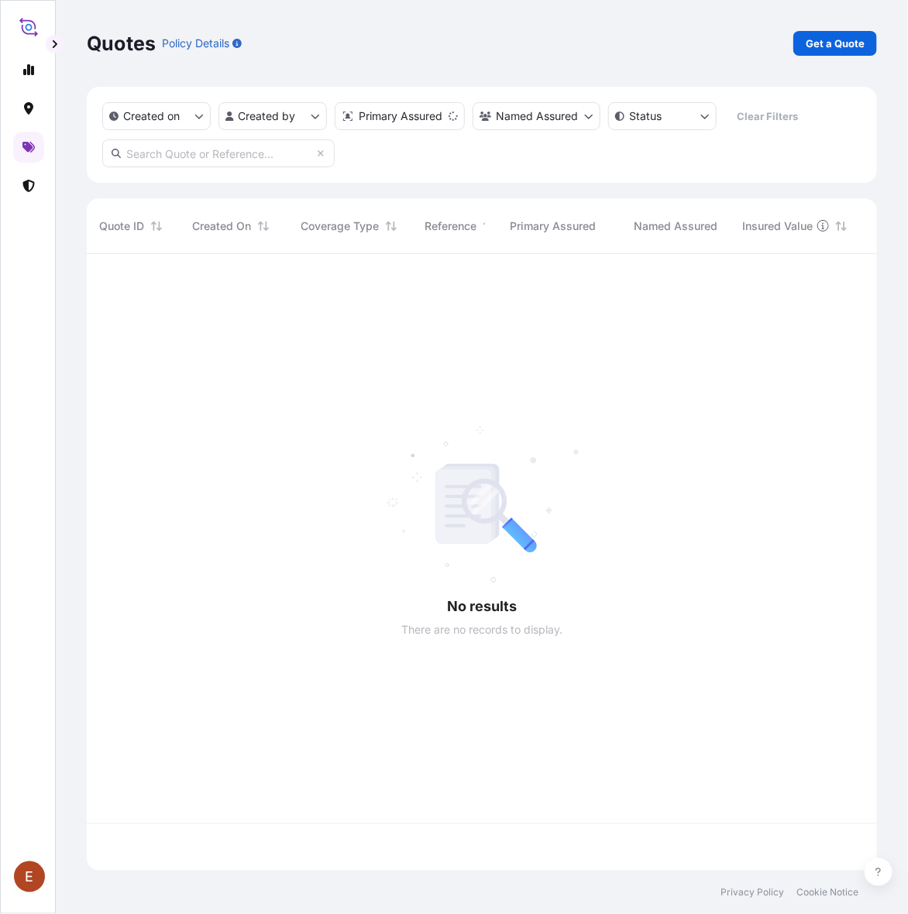
scroll to position [15, 16]
click at [28, 192] on link at bounding box center [28, 185] width 31 height 31
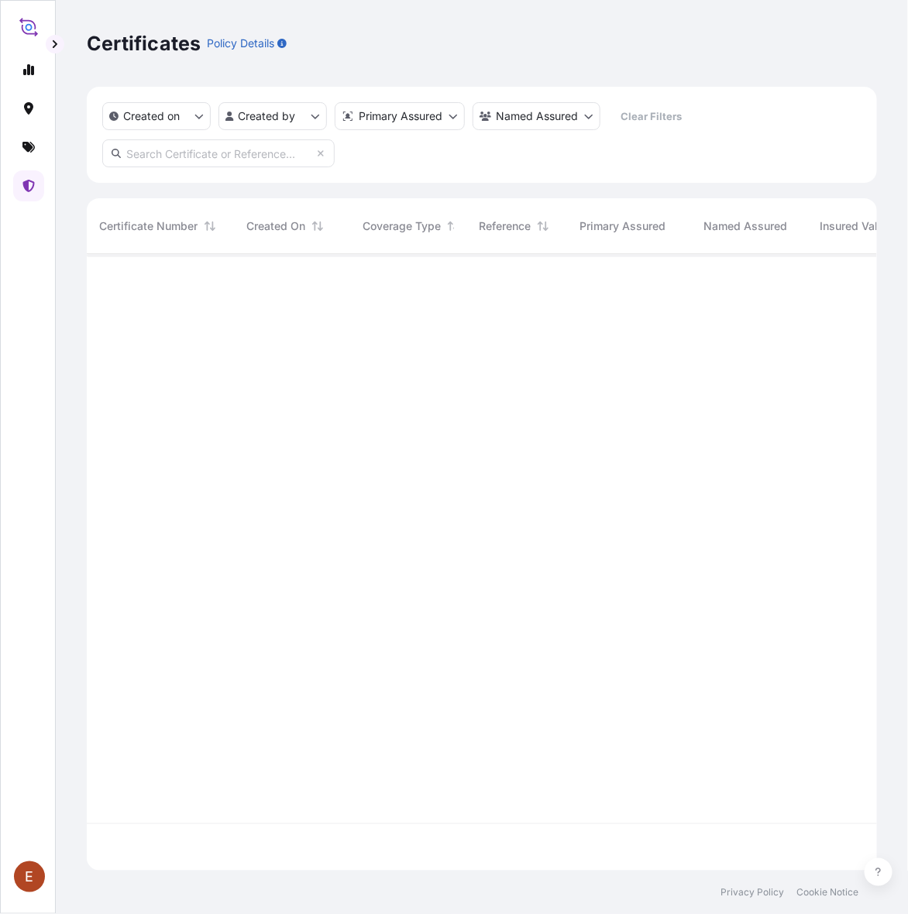
scroll to position [610, 776]
